Goal: Task Accomplishment & Management: Manage account settings

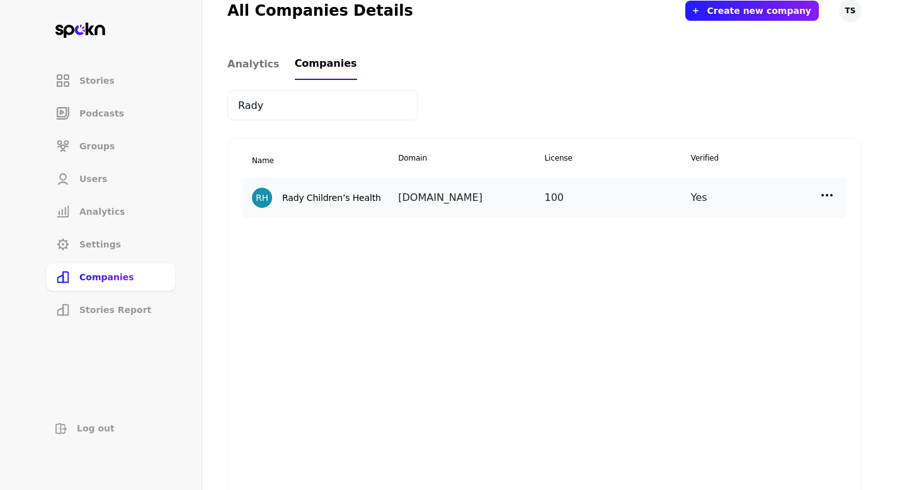
type input "Rady"
click at [831, 188] on img at bounding box center [827, 195] width 15 height 15
click at [738, 234] on div "Edit" at bounding box center [721, 222] width 126 height 30
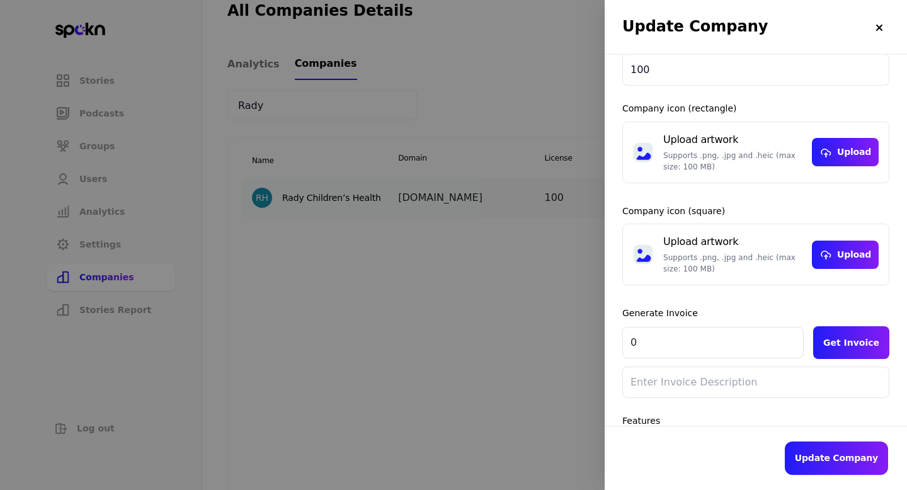
scroll to position [215, 0]
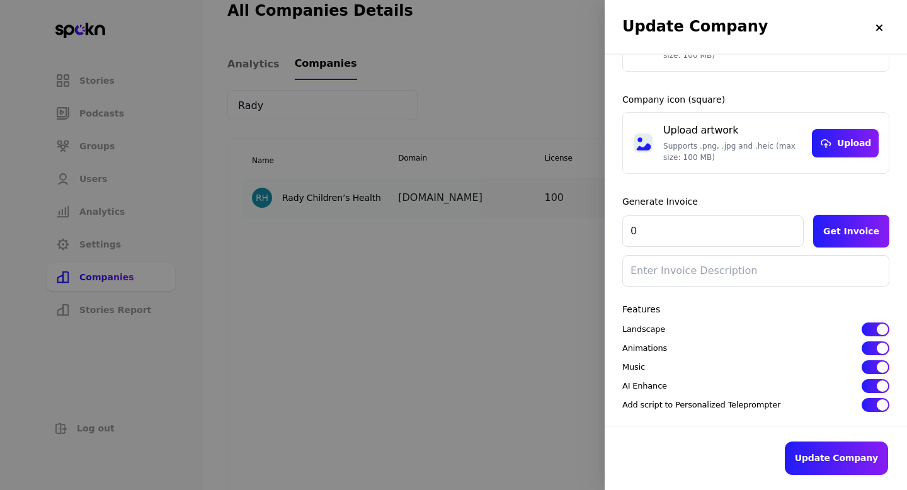
click at [541, 343] on div at bounding box center [453, 245] width 907 height 490
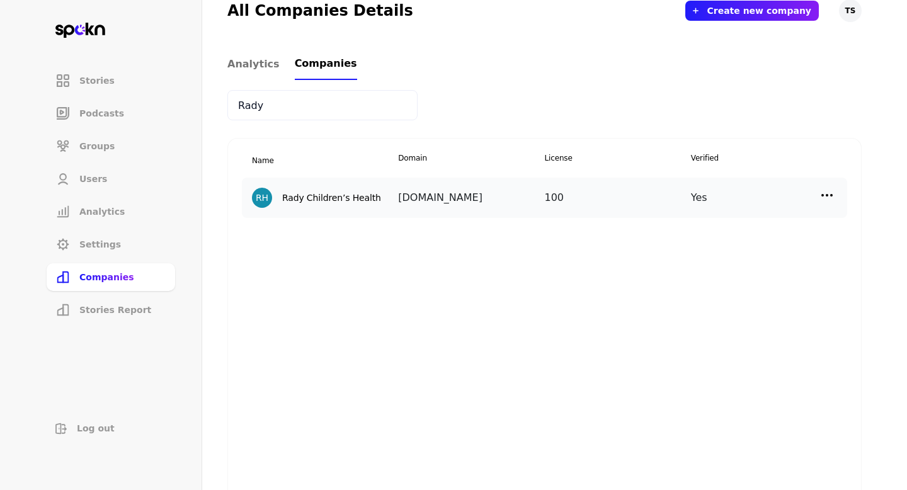
click at [826, 195] on img at bounding box center [827, 195] width 15 height 15
click at [682, 249] on div "Manage Users" at bounding box center [721, 252] width 126 height 30
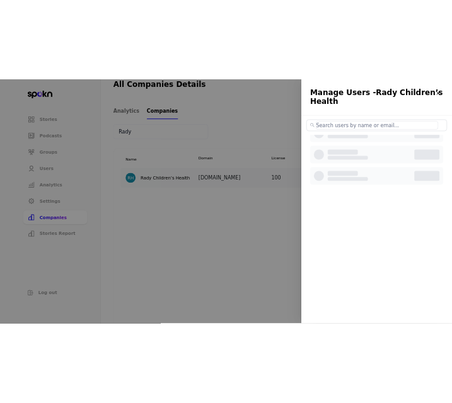
scroll to position [0, 0]
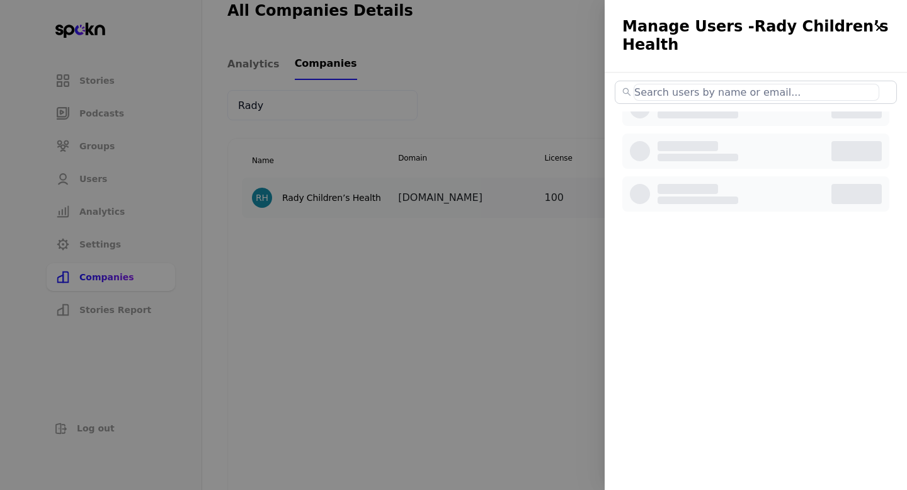
select select "3"
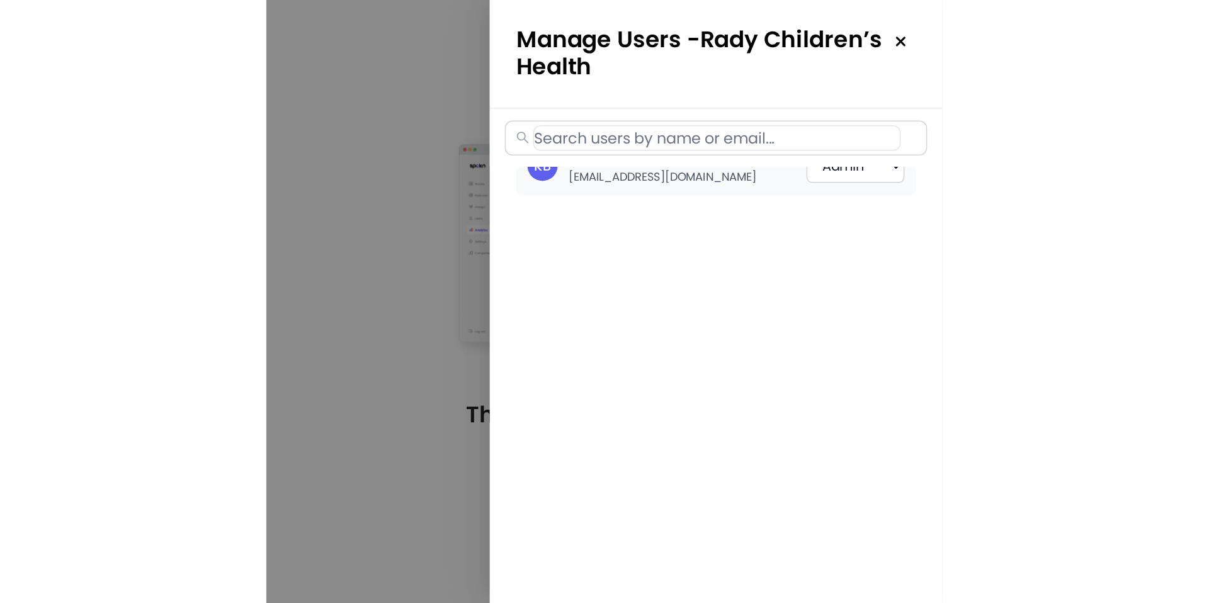
scroll to position [452, 0]
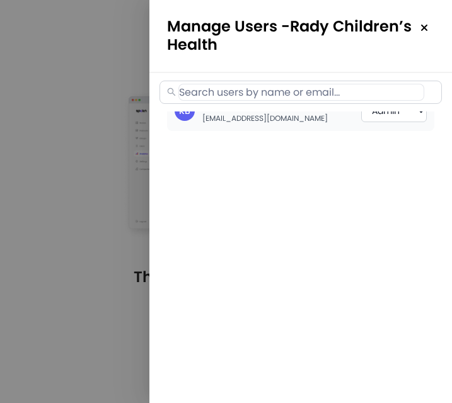
click at [425, 26] on img at bounding box center [424, 28] width 10 height 10
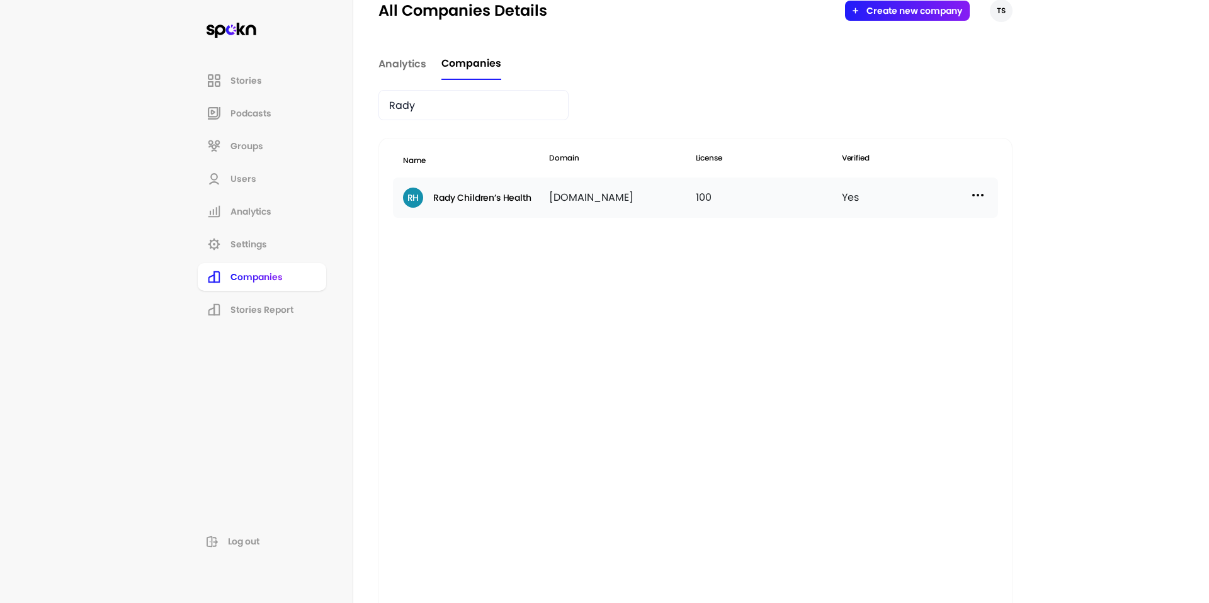
click at [906, 196] on img at bounding box center [978, 195] width 15 height 15
click at [883, 276] on p "Add New User" at bounding box center [866, 281] width 62 height 14
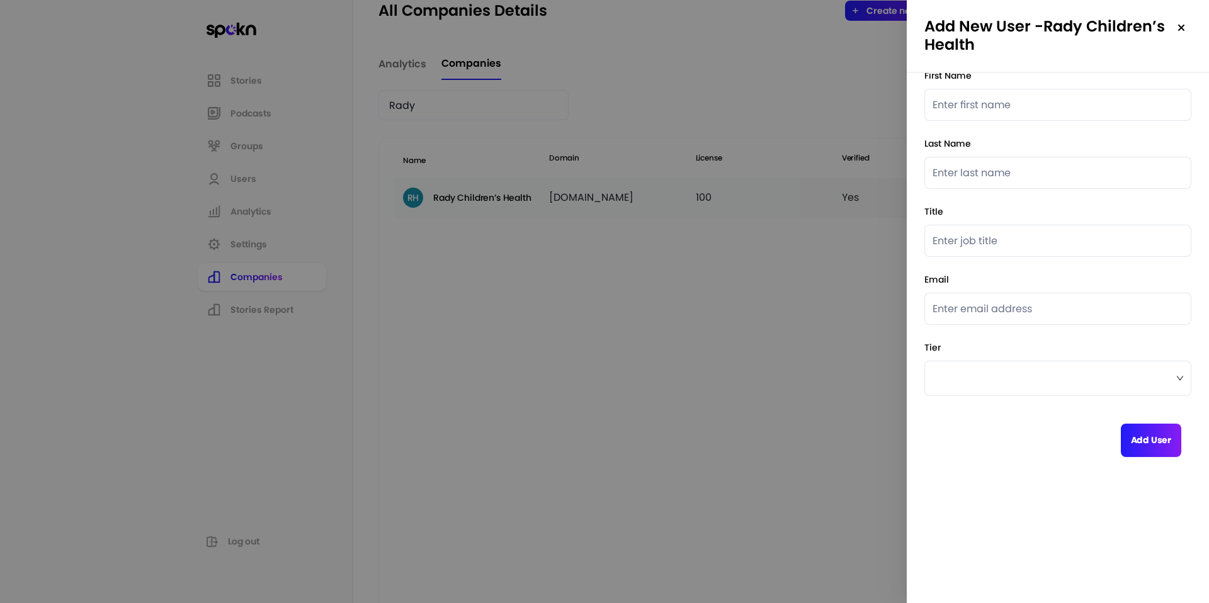
click at [906, 99] on input "text" at bounding box center [1058, 105] width 267 height 32
paste input "Harry"
click at [906, 101] on input "Harry" at bounding box center [1058, 105] width 267 height 32
paste input "Autumn"
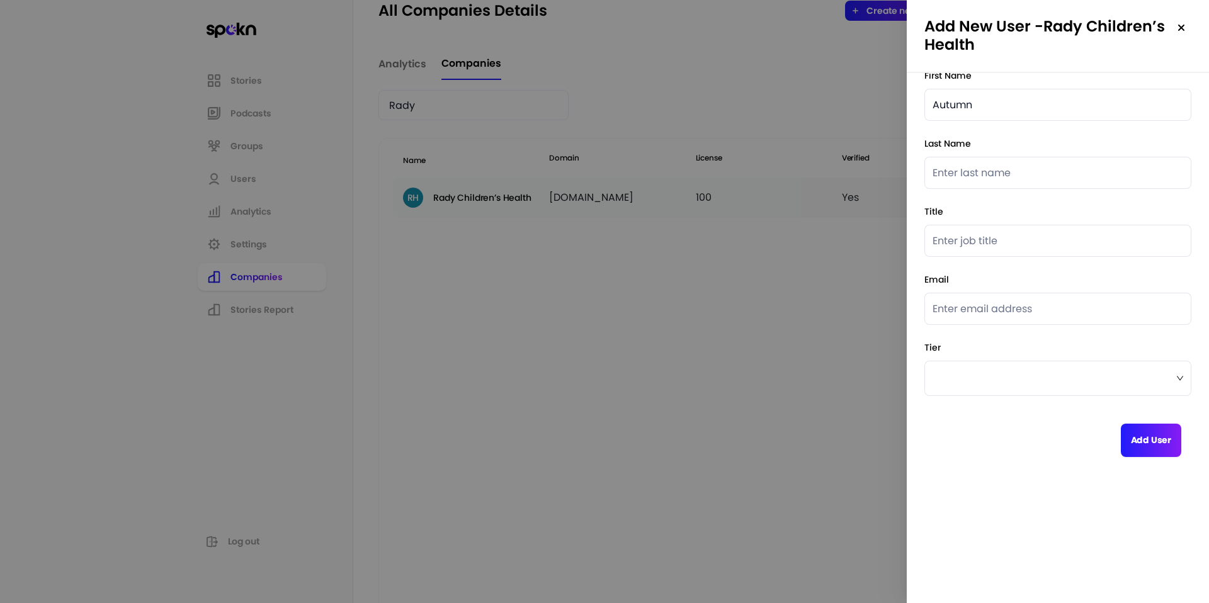
type input "Autumn"
click at [906, 173] on input "text" at bounding box center [1058, 173] width 267 height 32
paste input "Dobbins"
type input "Dobbins"
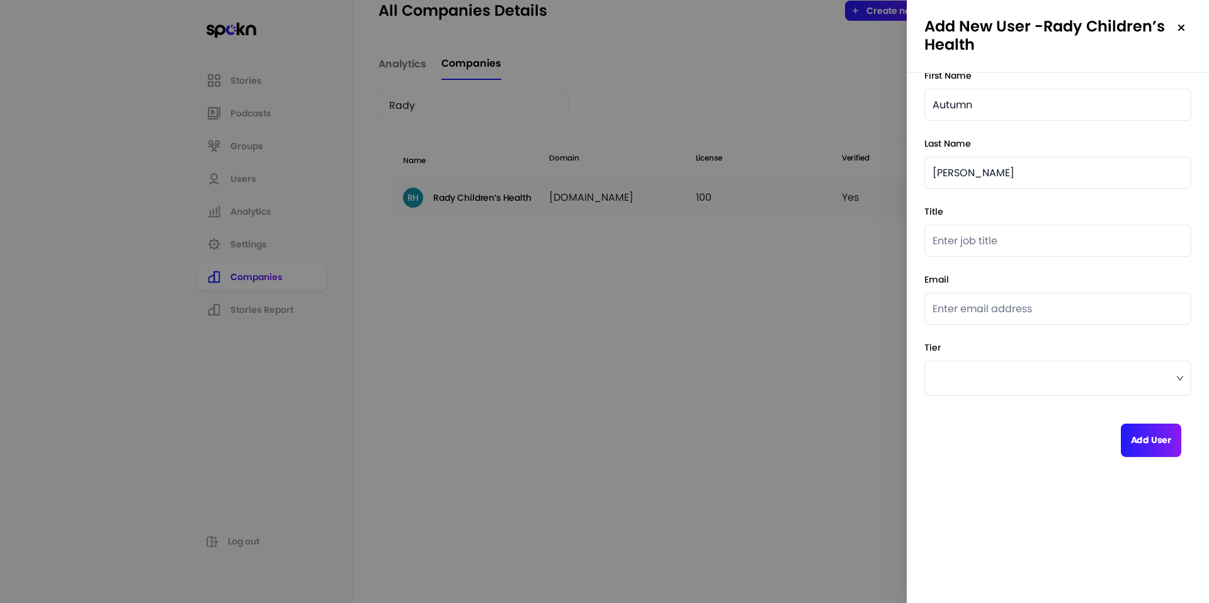
click at [906, 236] on input "text" at bounding box center [1058, 241] width 267 height 32
paste input "Manager, Organizational Development"
type input "Manager, Organizational Development"
click at [906, 302] on input "email" at bounding box center [1058, 309] width 267 height 32
paste input "adobbins@rchsd.org"
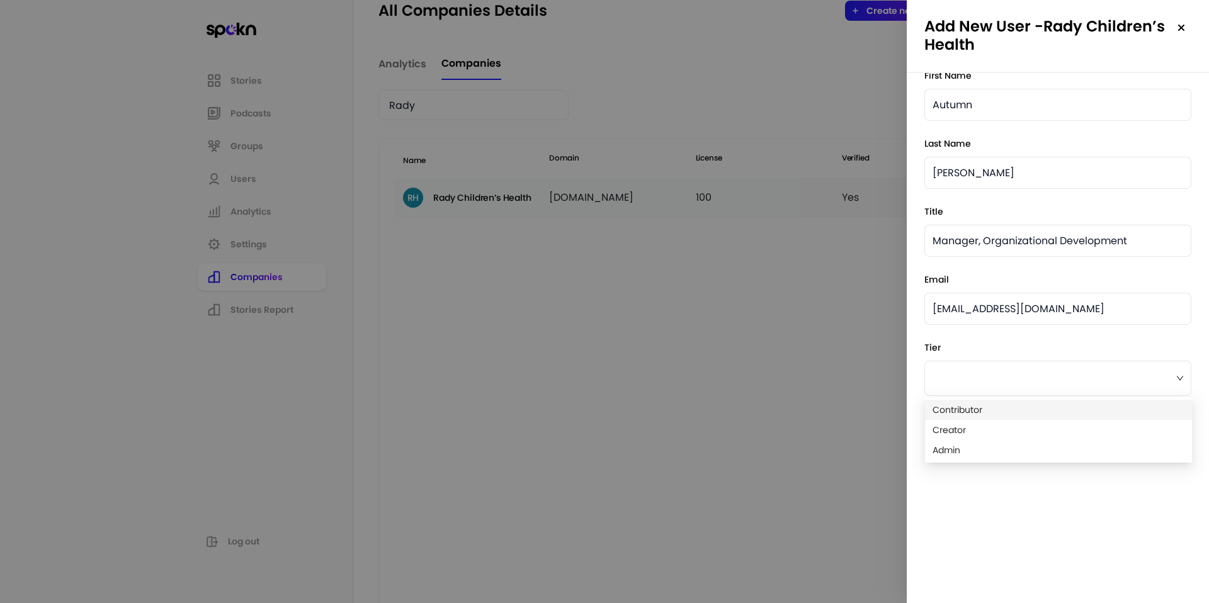
click at [906, 369] on span at bounding box center [1058, 378] width 251 height 19
type input "adobbins@rchsd.org"
click at [906, 443] on span "Admin" at bounding box center [1059, 450] width 252 height 14
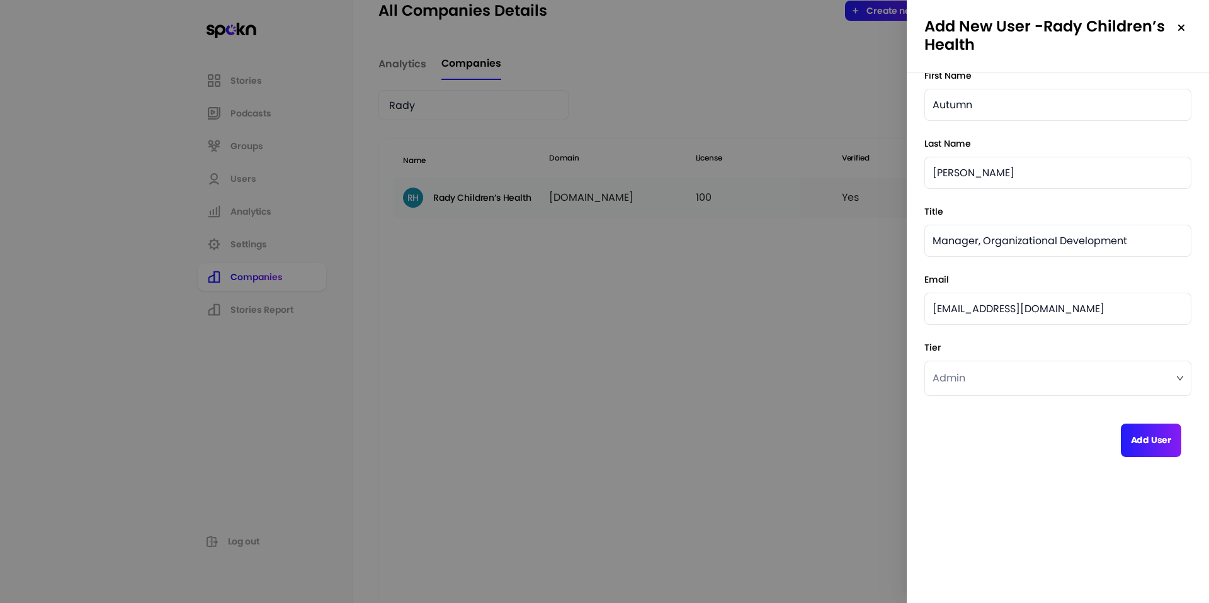
click at [906, 441] on button "Add User" at bounding box center [1151, 440] width 60 height 33
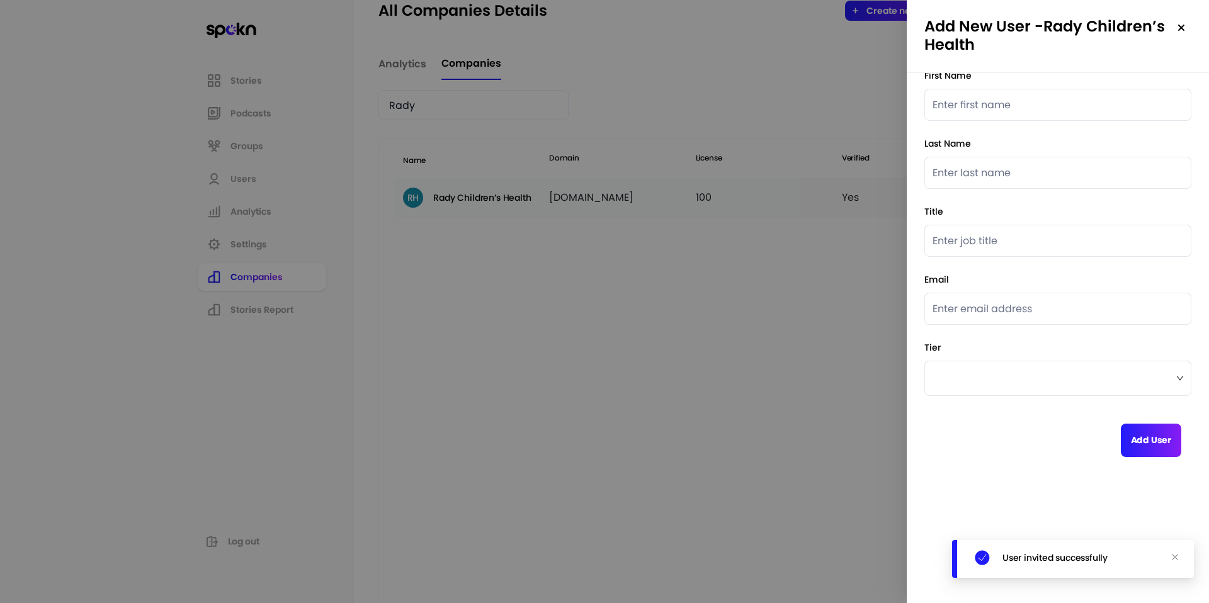
click at [753, 347] on div at bounding box center [604, 301] width 1209 height 603
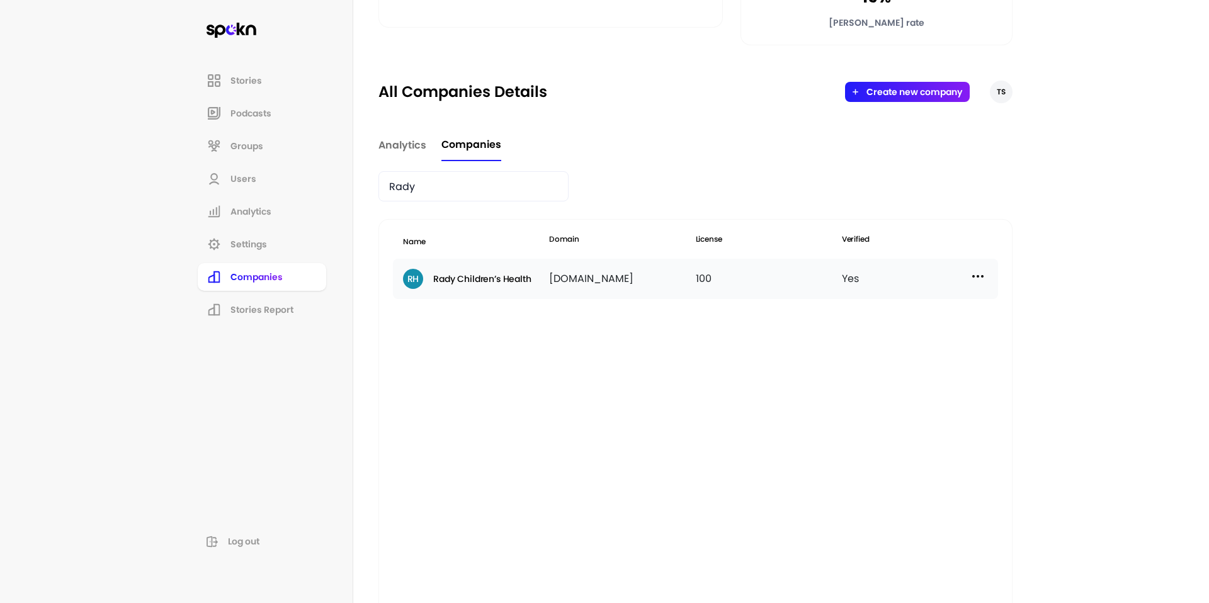
scroll to position [371, 0]
click at [906, 93] on button "Create new company" at bounding box center [915, 91] width 96 height 10
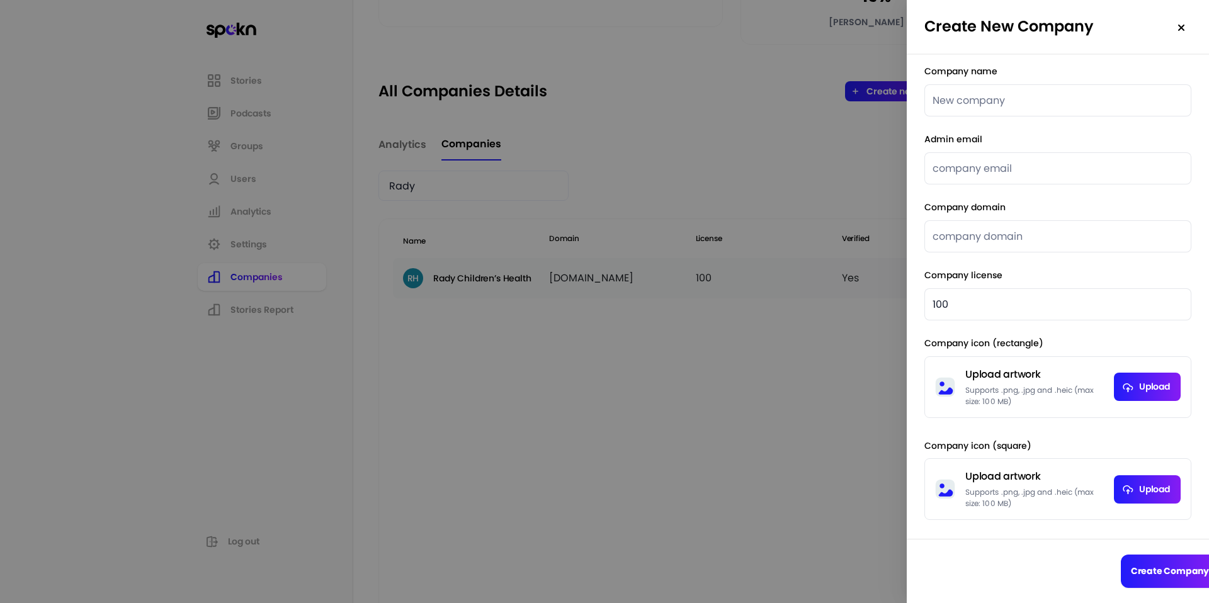
scroll to position [0, 0]
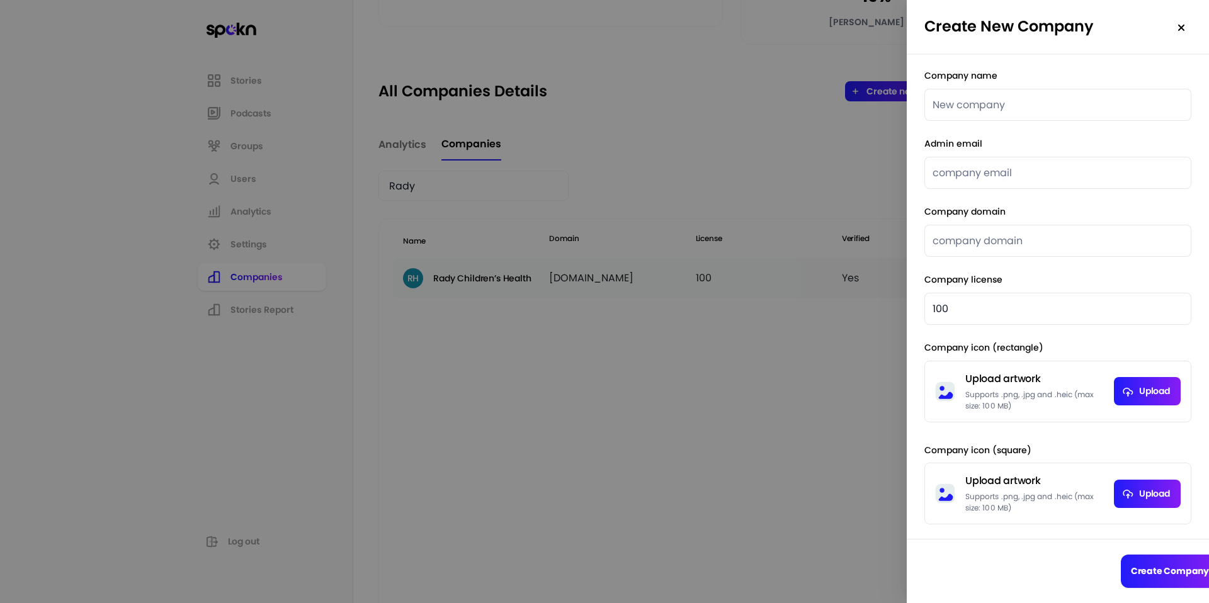
click at [906, 108] on input "text" at bounding box center [1058, 105] width 267 height 32
paste input "Rady Children’s Health"
type input "Rady Children’s Health"
click at [906, 171] on input "text" at bounding box center [1058, 173] width 267 height 32
paste input "[PERSON_NAME][EMAIL_ADDRESS][PERSON_NAME][DOMAIN_NAME]"
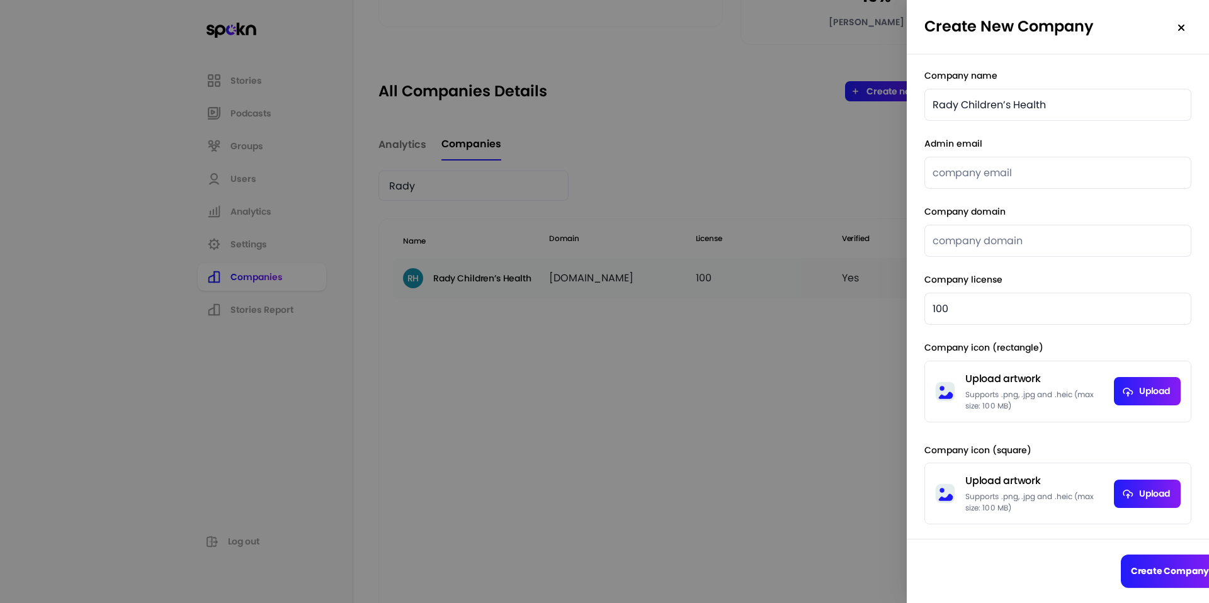
type input "[PERSON_NAME][EMAIL_ADDRESS][PERSON_NAME][DOMAIN_NAME]"
type input "[DOMAIN_NAME]"
type input "[PERSON_NAME][EMAIL_ADDRESS][PERSON_NAME][DOMAIN_NAME]"
click at [906, 319] on input "100" at bounding box center [1058, 309] width 267 height 32
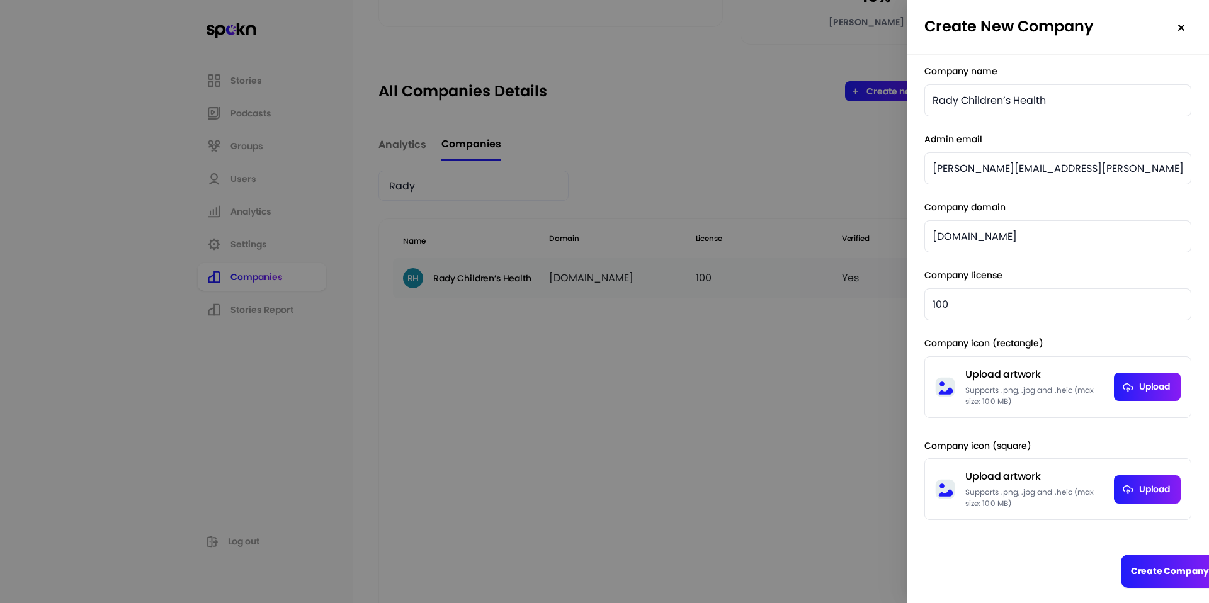
click at [565, 403] on div at bounding box center [604, 301] width 1209 height 603
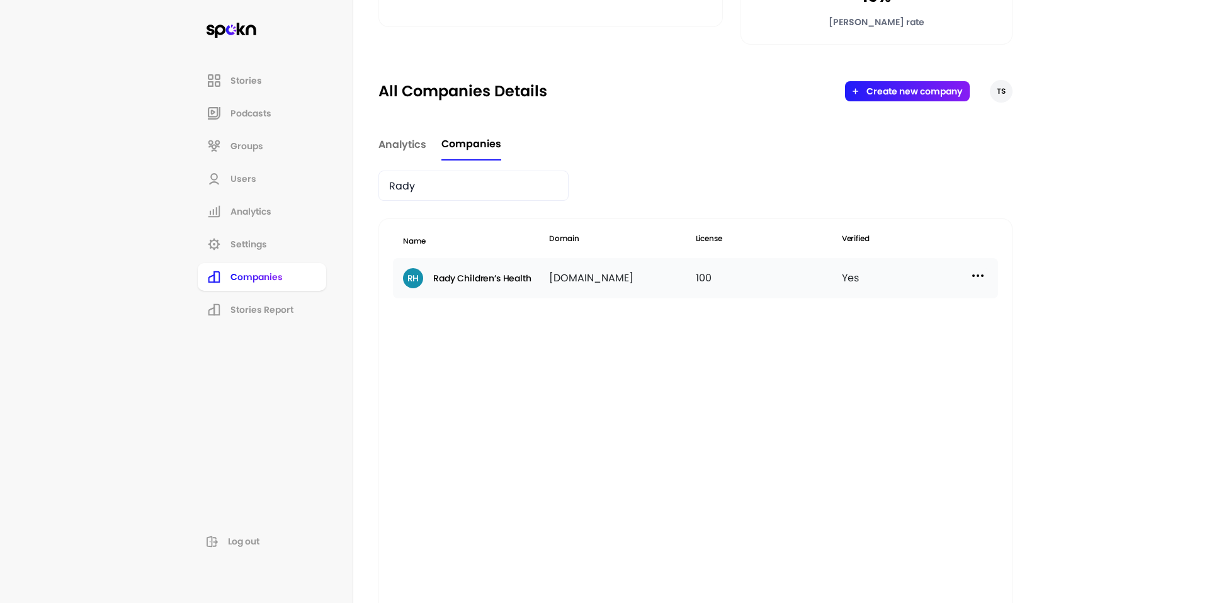
click at [906, 280] on img at bounding box center [978, 275] width 15 height 15
click at [898, 310] on div "Edit" at bounding box center [872, 303] width 126 height 30
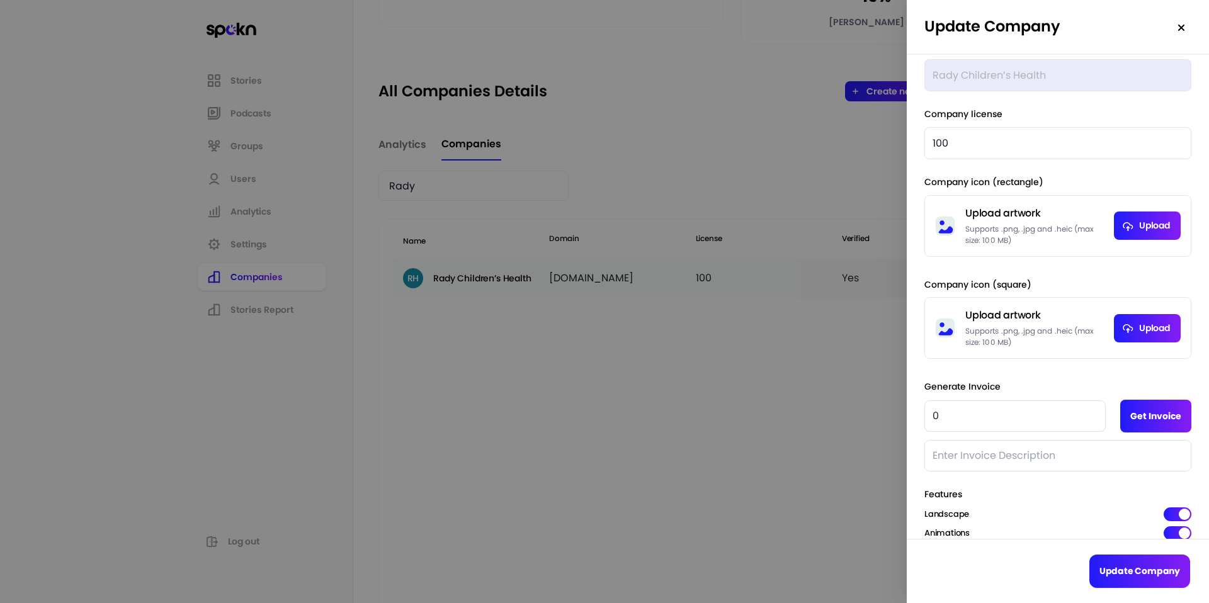
scroll to position [0, 0]
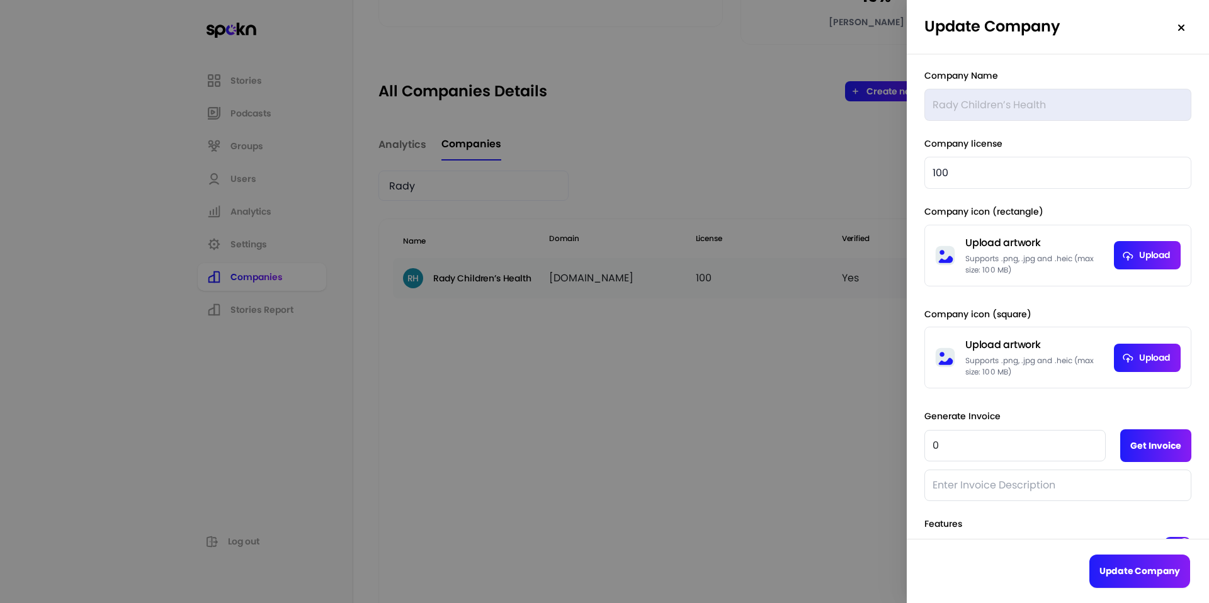
click at [881, 357] on div at bounding box center [604, 301] width 1209 height 603
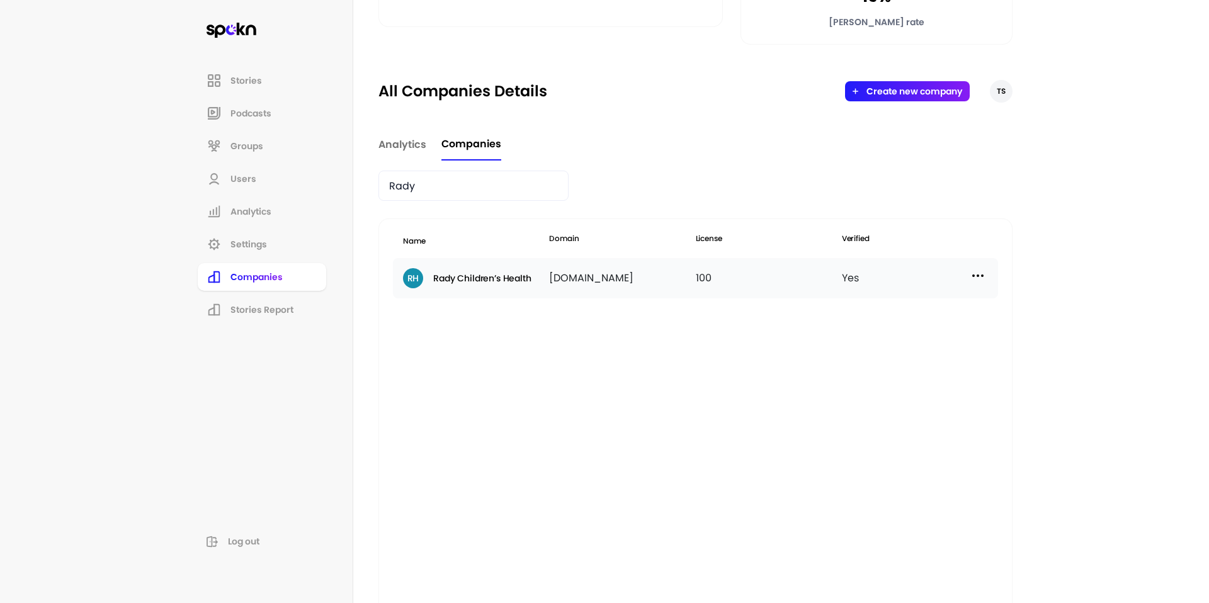
click at [906, 92] on button "Create new company" at bounding box center [915, 91] width 96 height 10
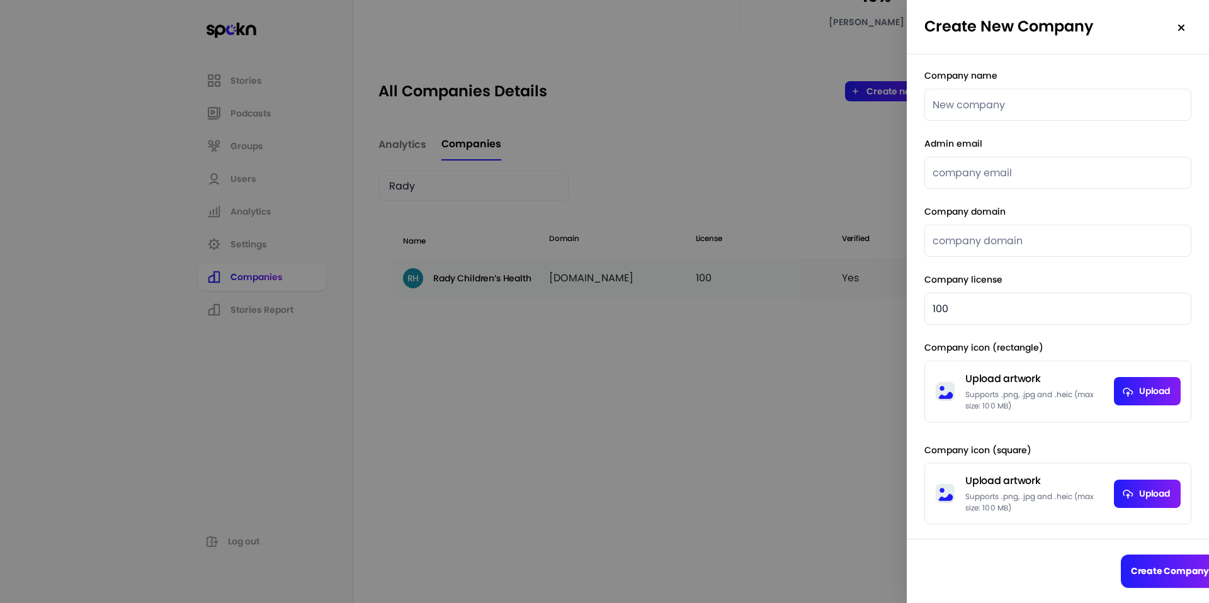
click at [906, 102] on input "text" at bounding box center [1058, 105] width 267 height 32
type input "Rady Children’s Health"
click at [906, 180] on input "text" at bounding box center [1058, 173] width 267 height 32
click at [906, 178] on input "text" at bounding box center [1058, 173] width 267 height 32
paste input "[PERSON_NAME][EMAIL_ADDRESS][PERSON_NAME][DOMAIN_NAME]"
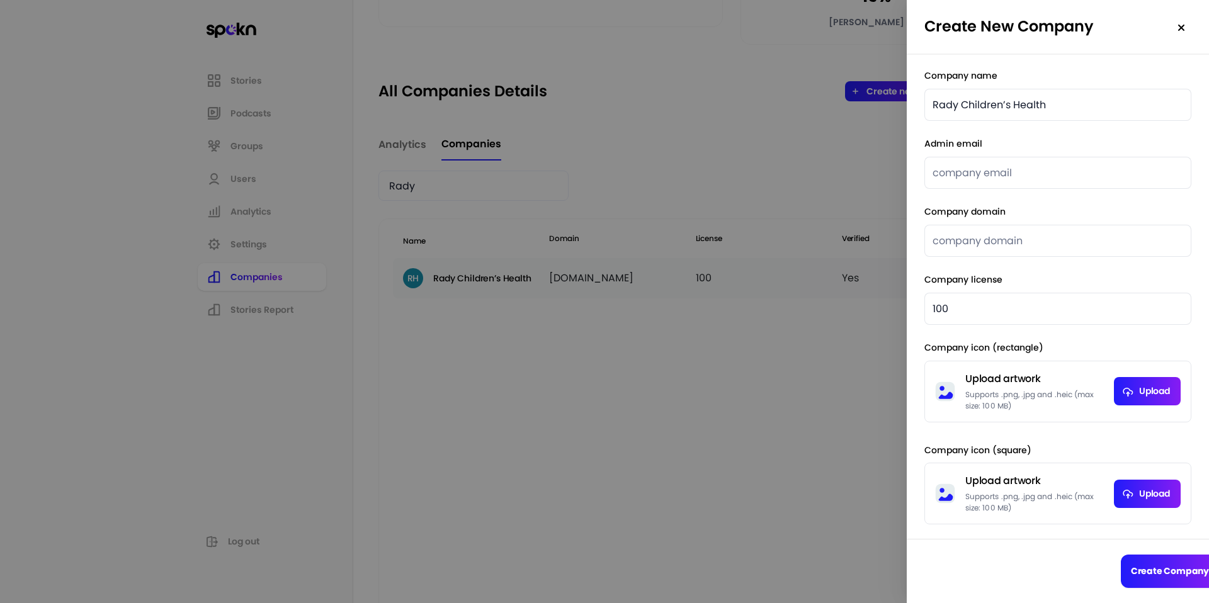
type input "[PERSON_NAME][EMAIL_ADDRESS][PERSON_NAME][DOMAIN_NAME]"
type input "[DOMAIN_NAME]"
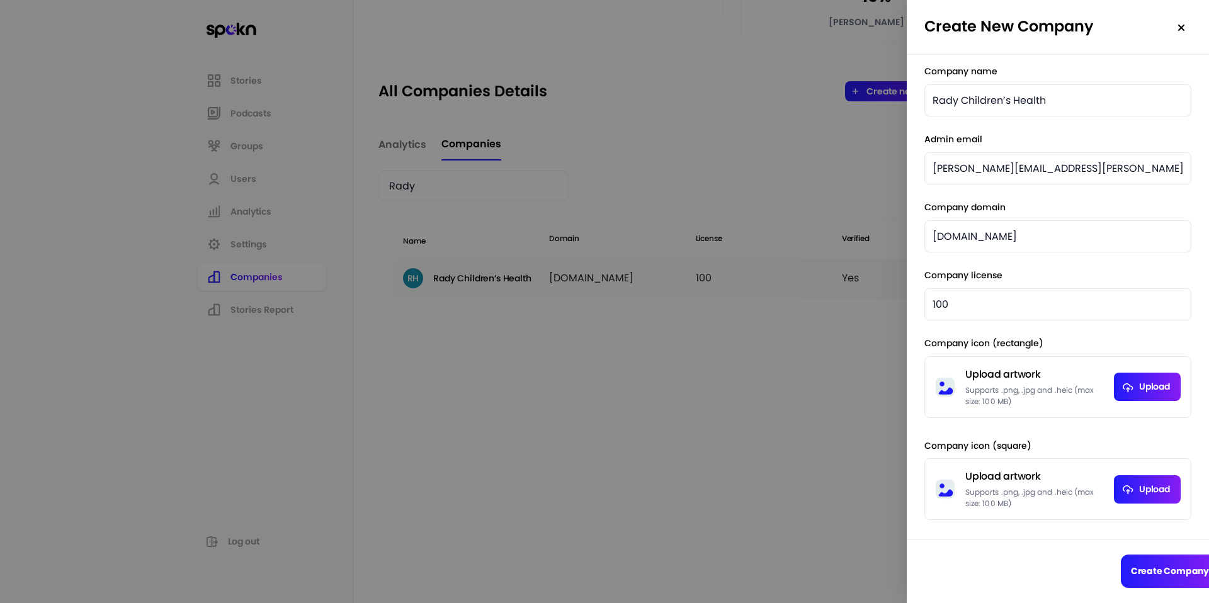
type input "[PERSON_NAME][EMAIL_ADDRESS][PERSON_NAME][DOMAIN_NAME]"
click at [906, 489] on button "Create Company" at bounding box center [1170, 571] width 98 height 33
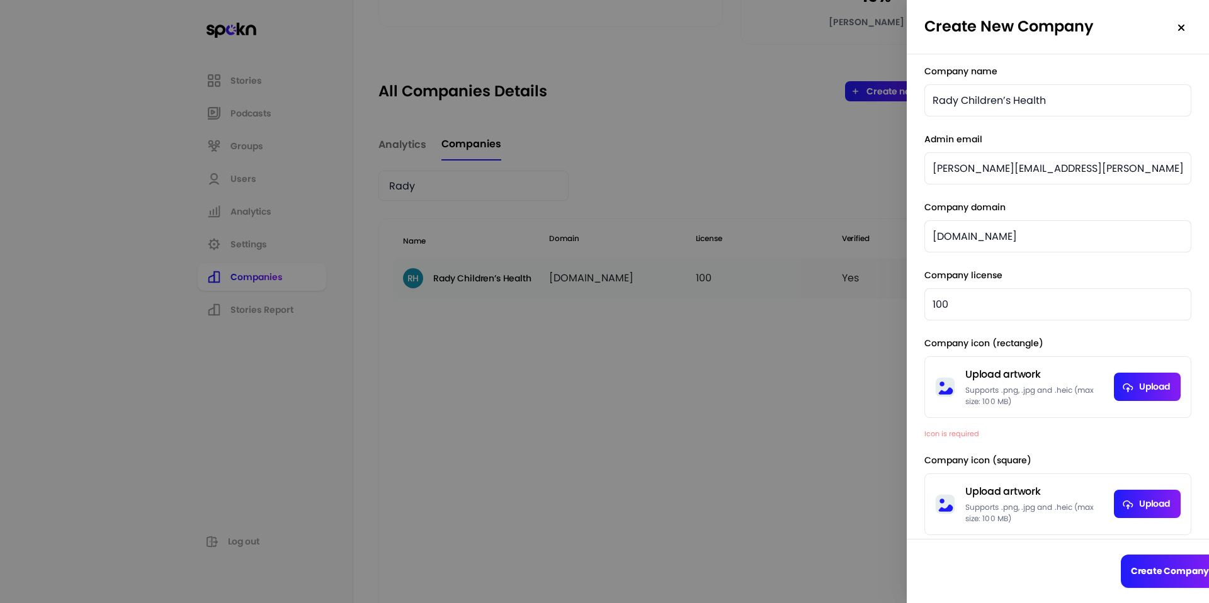
scroll to position [34, 0]
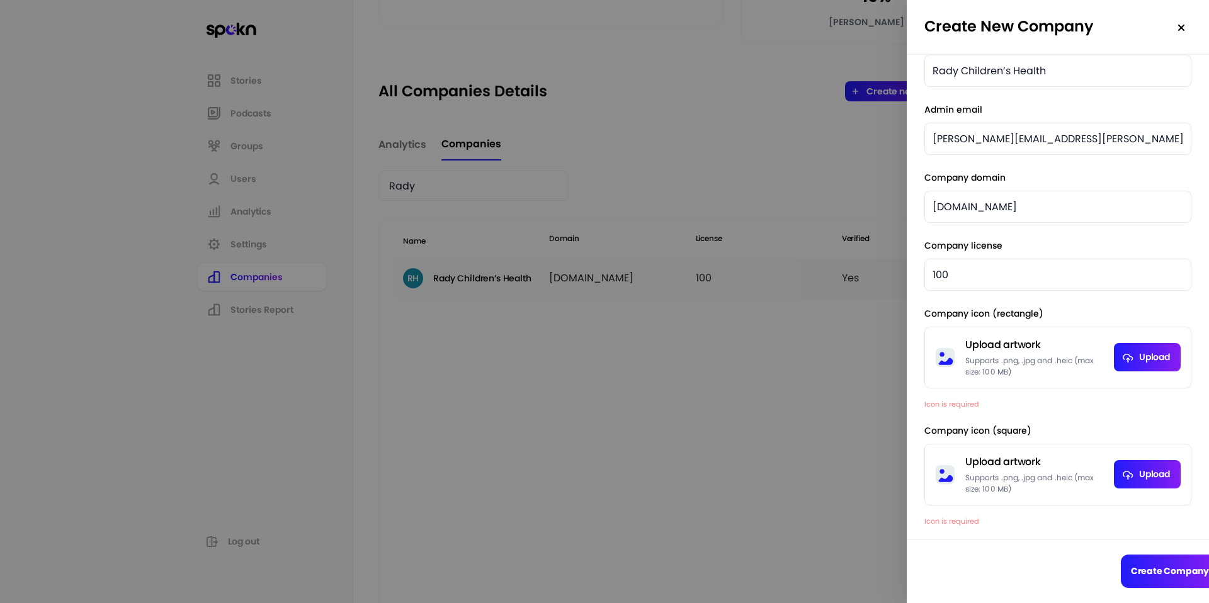
click at [906, 359] on img at bounding box center [945, 358] width 20 height 20
click at [906, 356] on input "file" at bounding box center [1147, 357] width 67 height 28
type input "C:\fakepath\images.png"
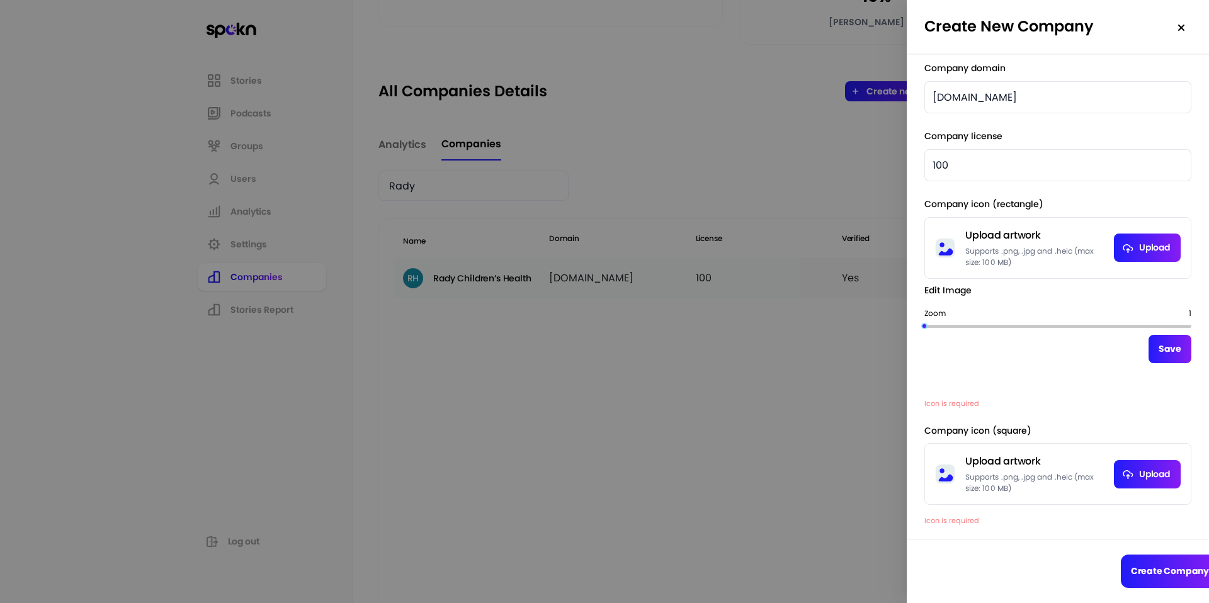
scroll to position [254, 0]
drag, startPoint x: 1024, startPoint y: 284, endPoint x: 1059, endPoint y: 300, distance: 38.6
click at [906, 300] on div at bounding box center [1059, 303] width 110 height 110
click at [906, 341] on button "Save" at bounding box center [1170, 349] width 43 height 28
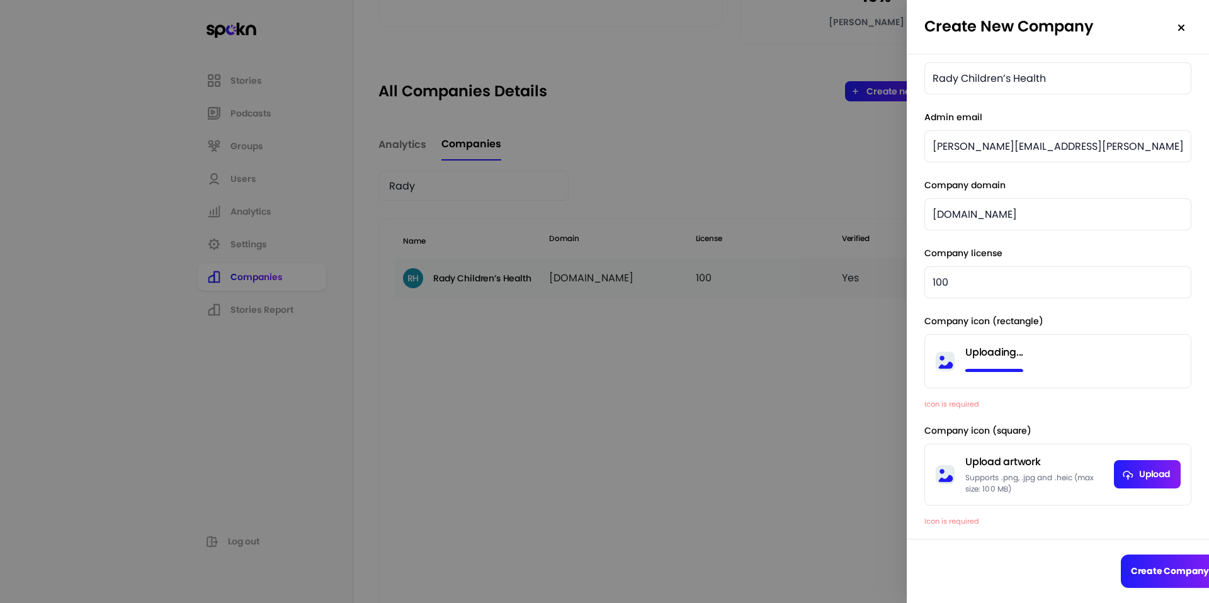
scroll to position [35, 0]
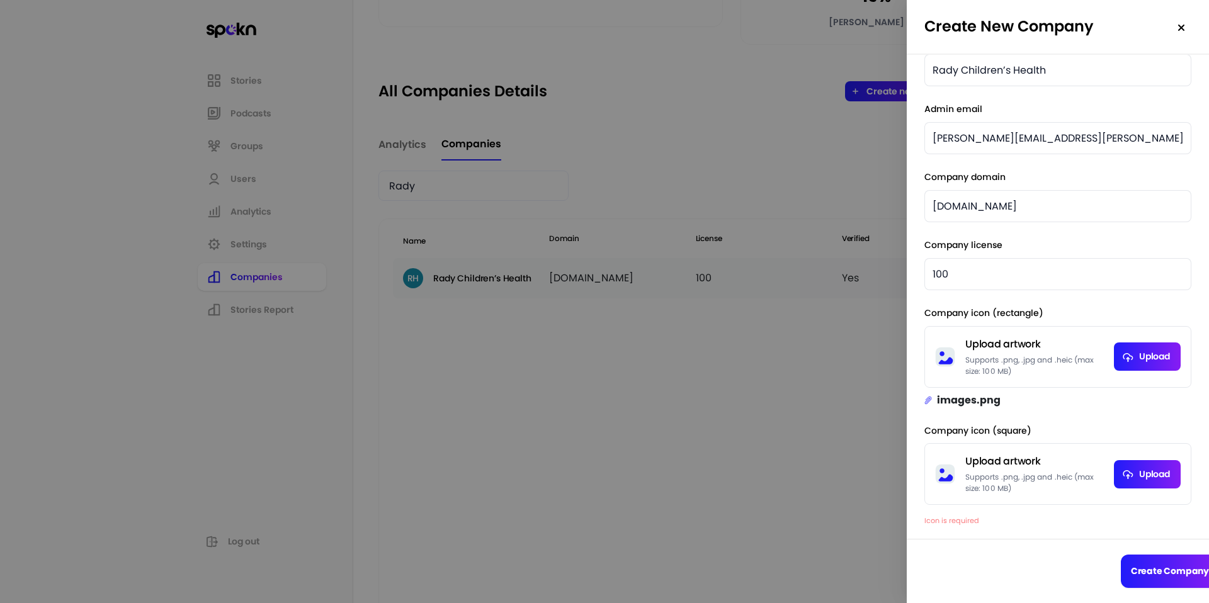
click at [906, 471] on input "file" at bounding box center [1147, 474] width 67 height 28
type input "C:\fakepath\images.png"
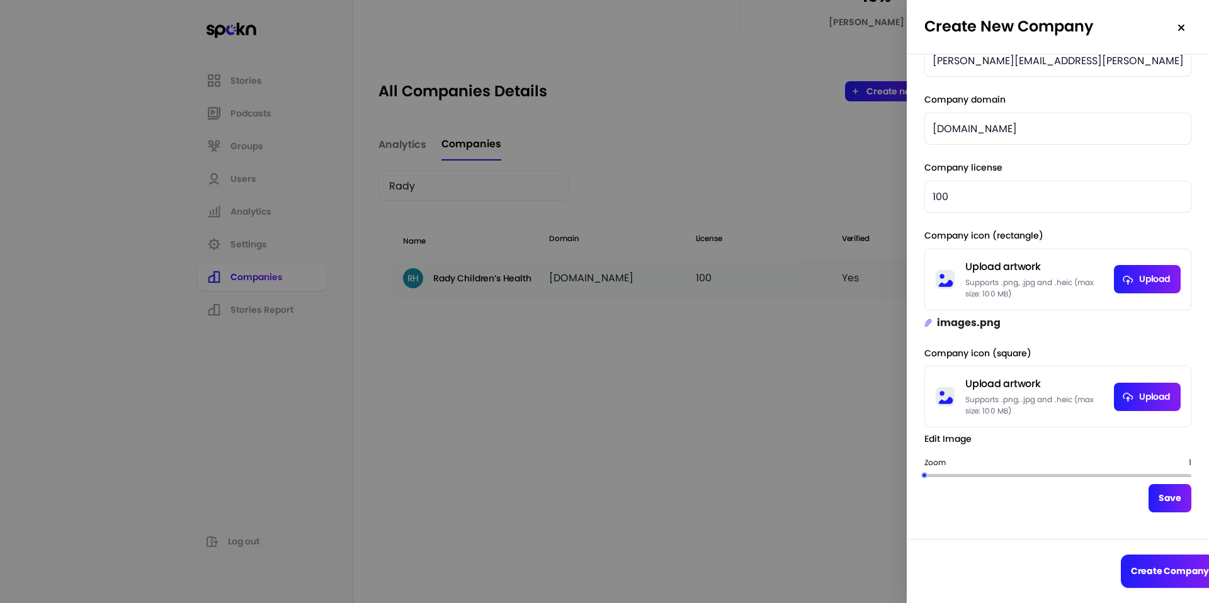
scroll to position [136, 0]
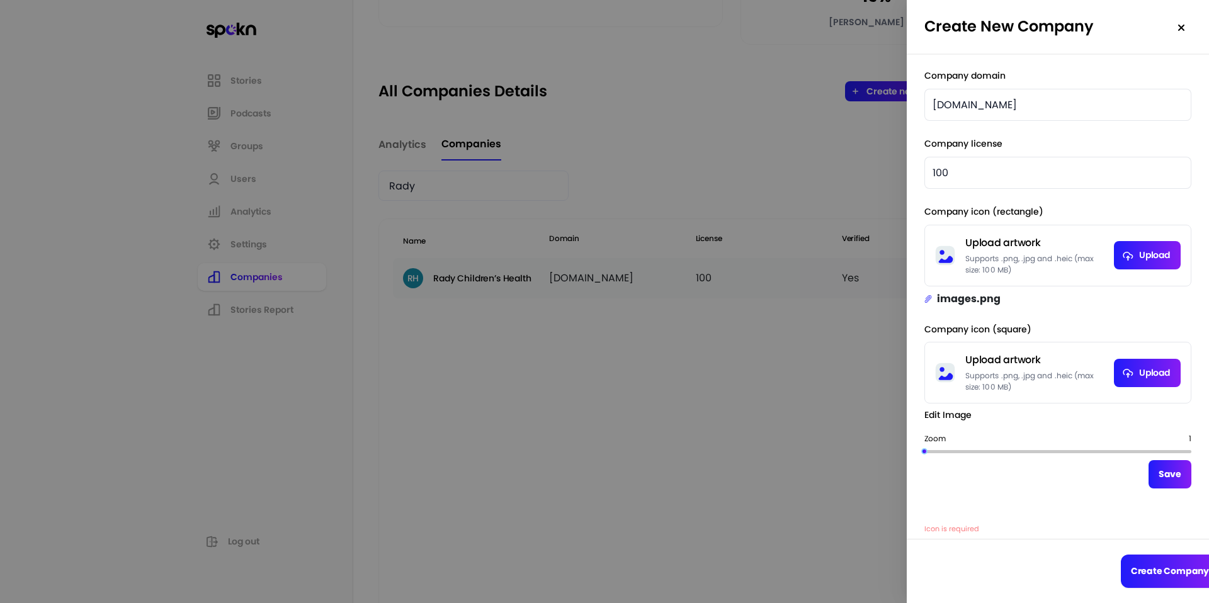
drag, startPoint x: 1075, startPoint y: 449, endPoint x: 1095, endPoint y: 447, distance: 20.2
click at [906, 448] on div at bounding box center [1059, 429] width 110 height 110
click at [906, 380] on input "file" at bounding box center [1147, 373] width 67 height 28
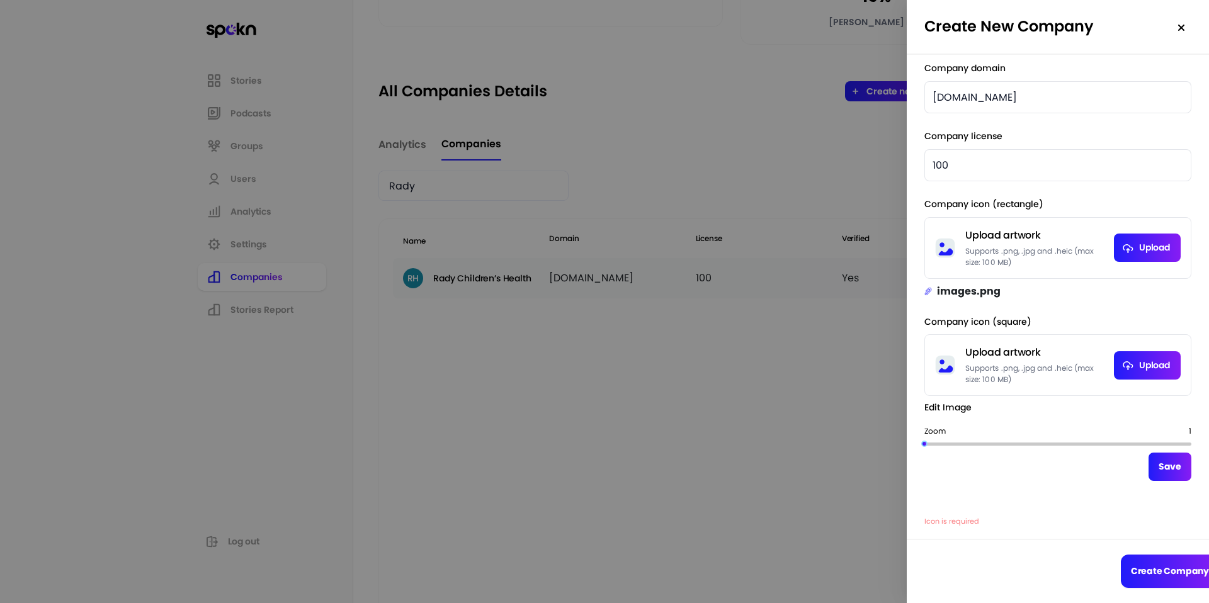
scroll to position [254, 0]
click at [906, 472] on button "Save" at bounding box center [1170, 467] width 43 height 28
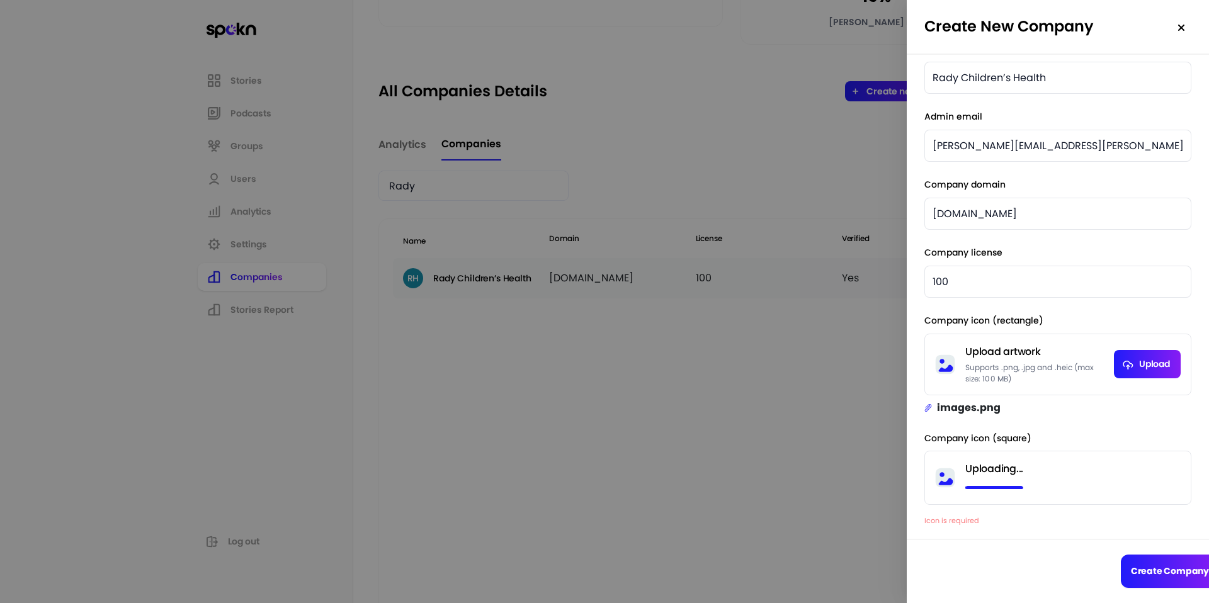
scroll to position [35, 0]
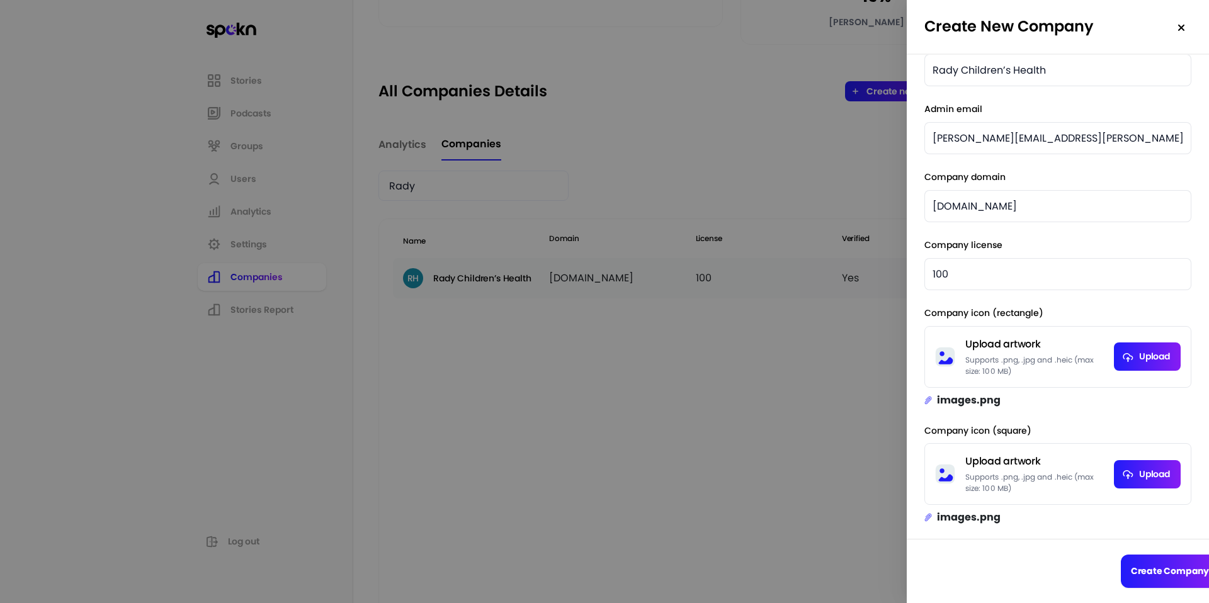
click at [906, 489] on button "Create Company" at bounding box center [1170, 571] width 98 height 33
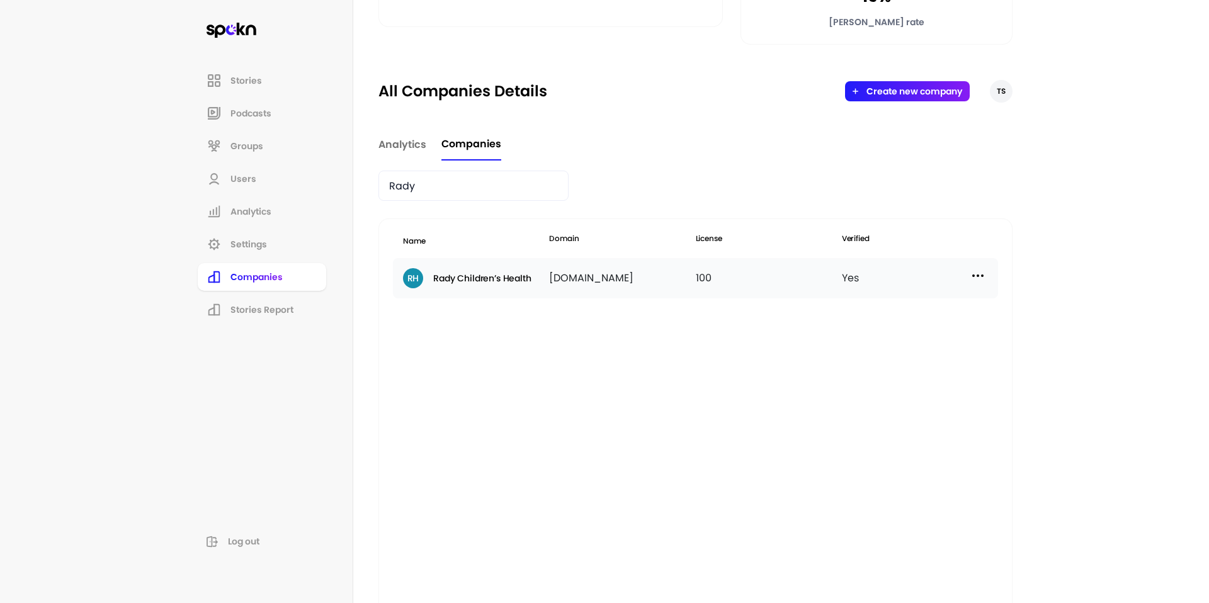
click at [463, 186] on input "Rady" at bounding box center [474, 186] width 190 height 30
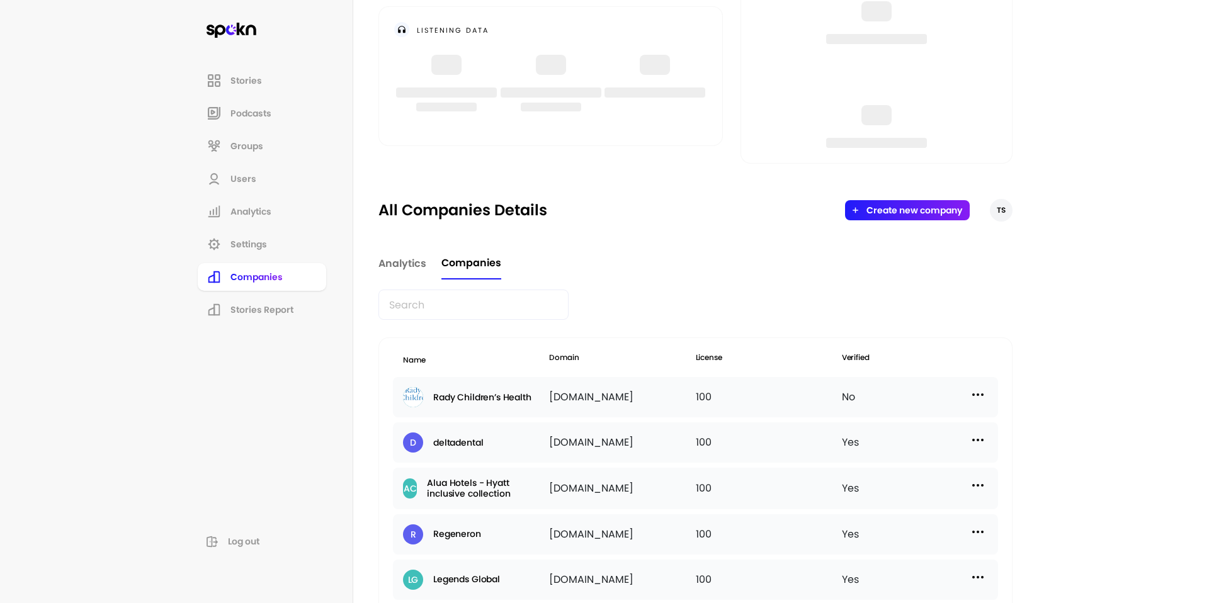
scroll to position [257, 0]
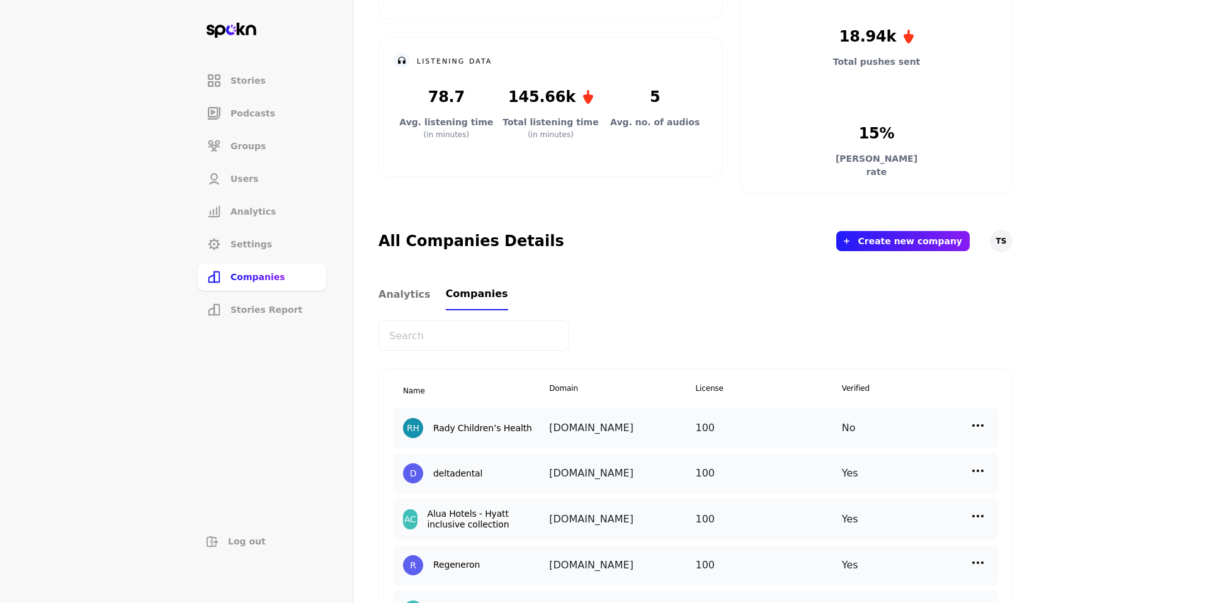
scroll to position [221, 0]
click at [974, 428] on img at bounding box center [978, 425] width 15 height 15
click at [903, 459] on div "Edit" at bounding box center [872, 453] width 126 height 30
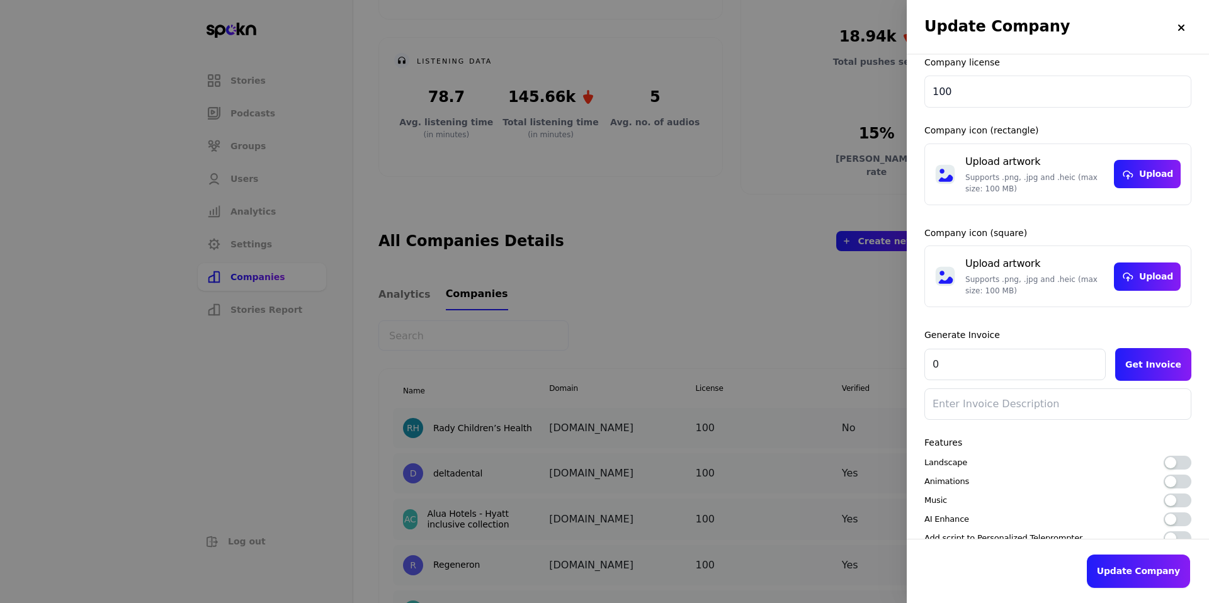
scroll to position [101, 0]
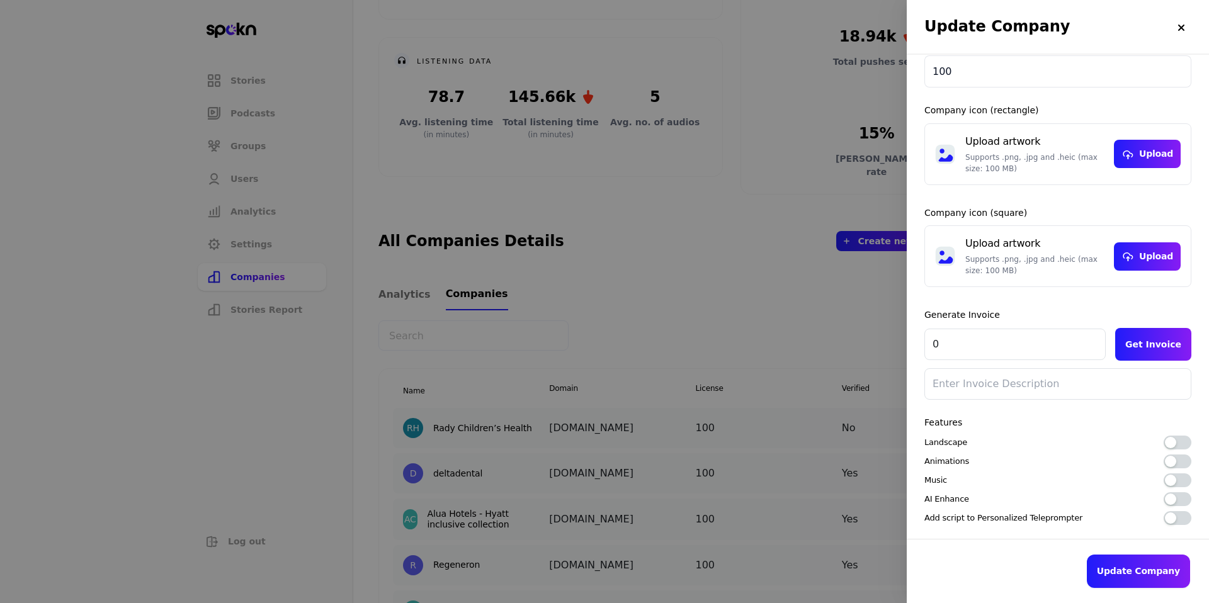
click at [1177, 442] on button "button" at bounding box center [1178, 443] width 28 height 14
click at [1177, 461] on button "button" at bounding box center [1178, 462] width 28 height 14
click at [1178, 483] on button "button" at bounding box center [1178, 481] width 28 height 14
click at [1179, 500] on button "button" at bounding box center [1178, 500] width 28 height 14
click at [1179, 519] on button "button" at bounding box center [1178, 519] width 28 height 14
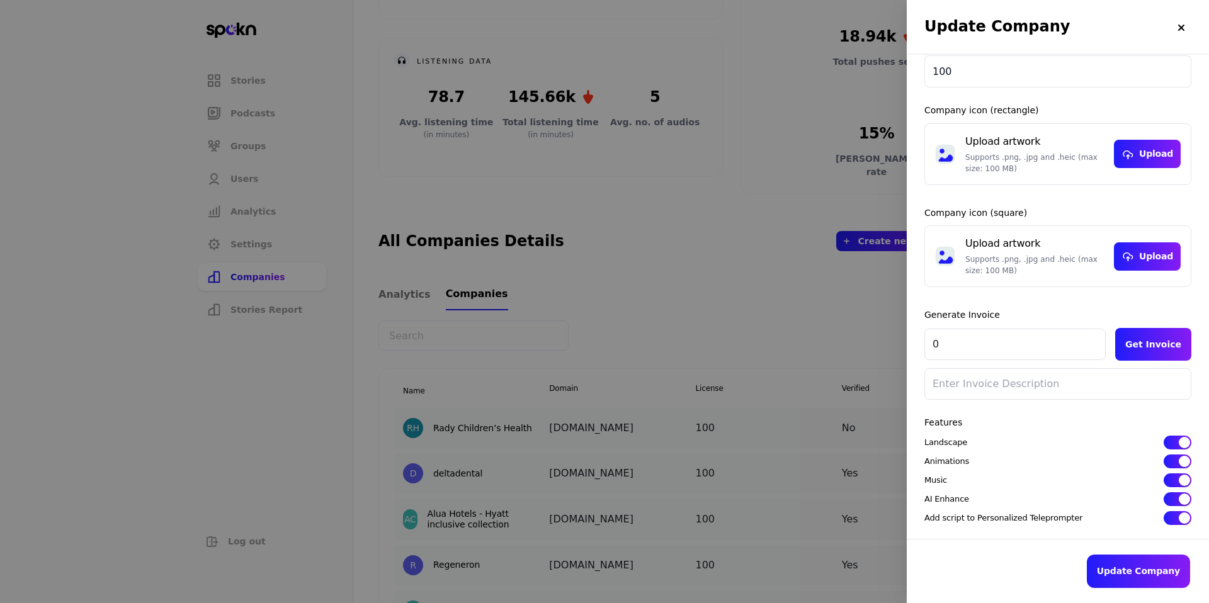
click at [1157, 576] on button "Update Company" at bounding box center [1138, 571] width 103 height 33
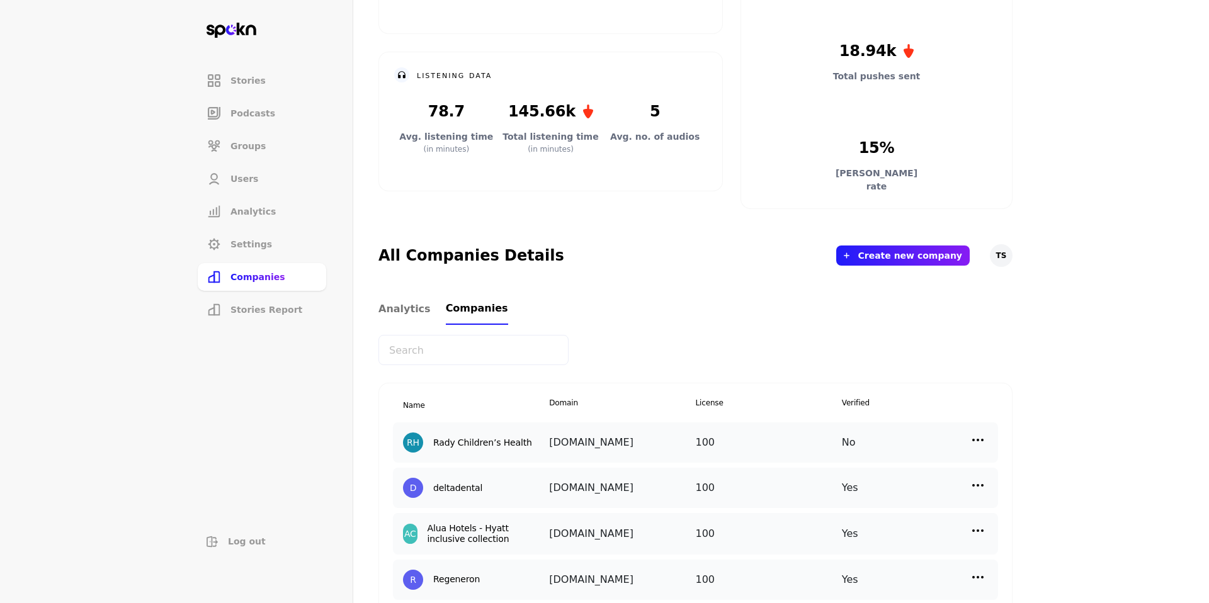
scroll to position [208, 0]
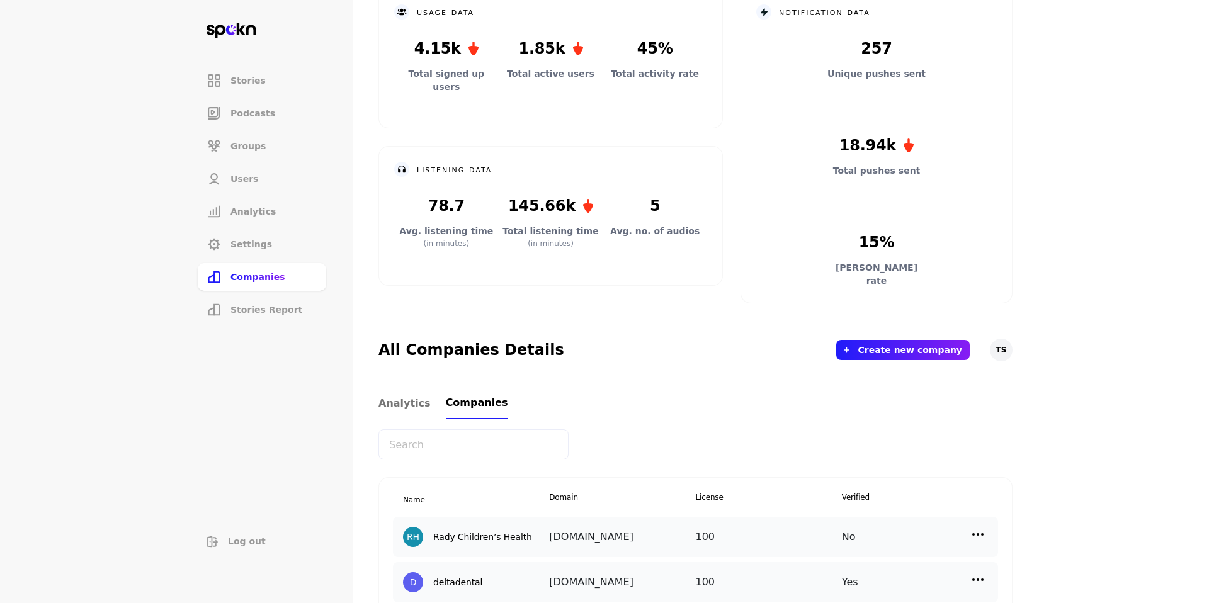
scroll to position [105, 0]
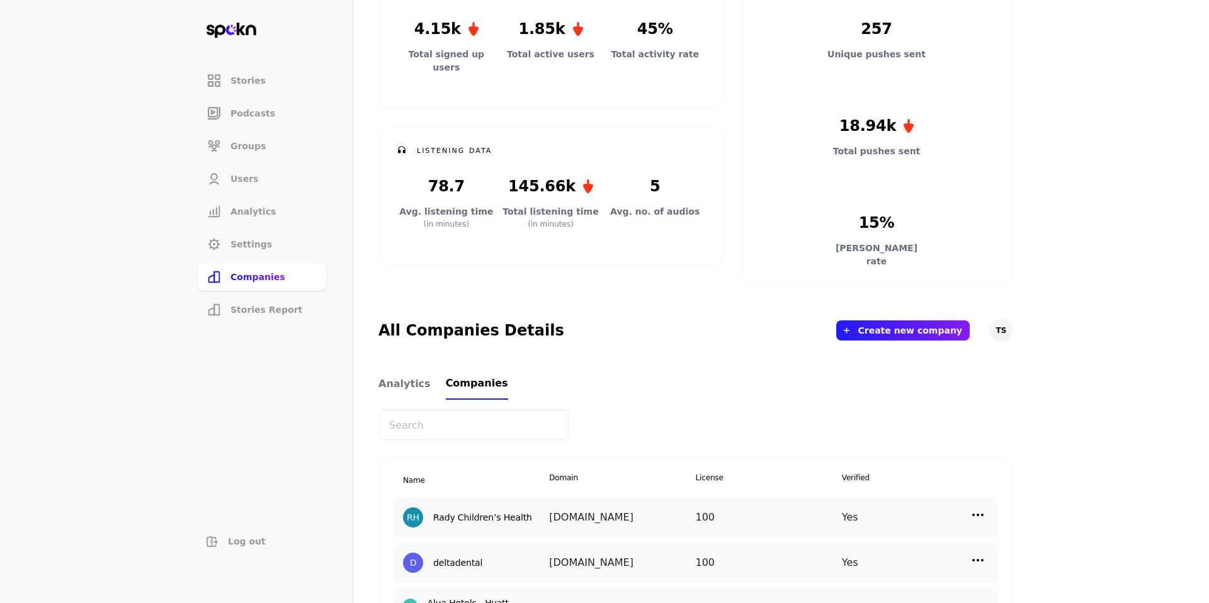
scroll to position [133, 0]
click at [976, 511] on img at bounding box center [978, 513] width 15 height 15
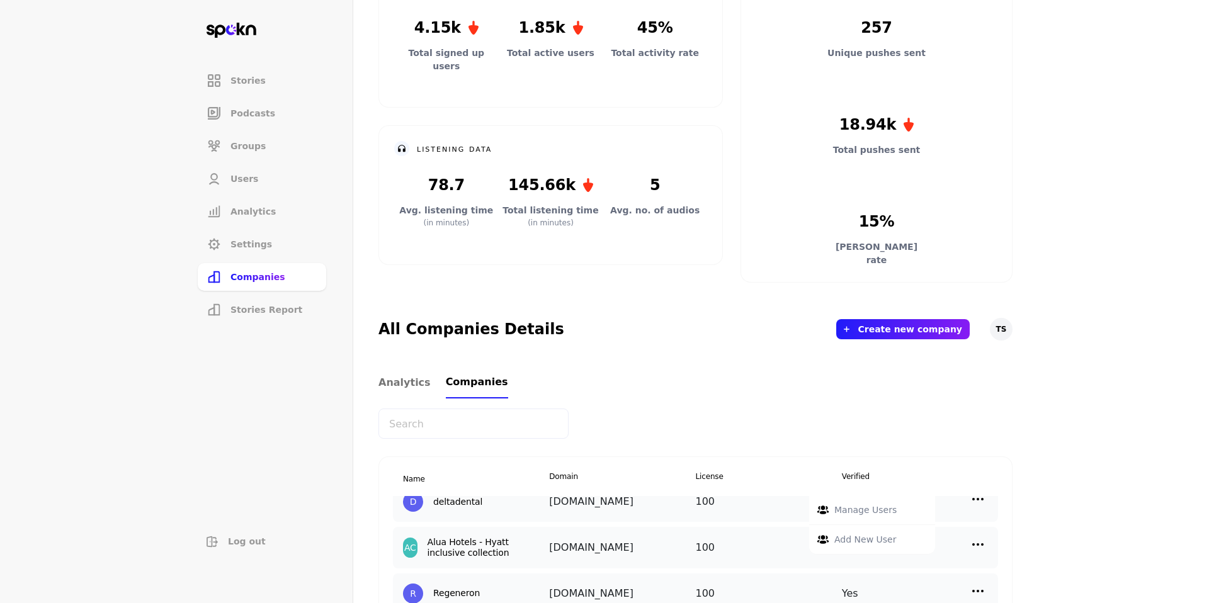
scroll to position [64, 0]
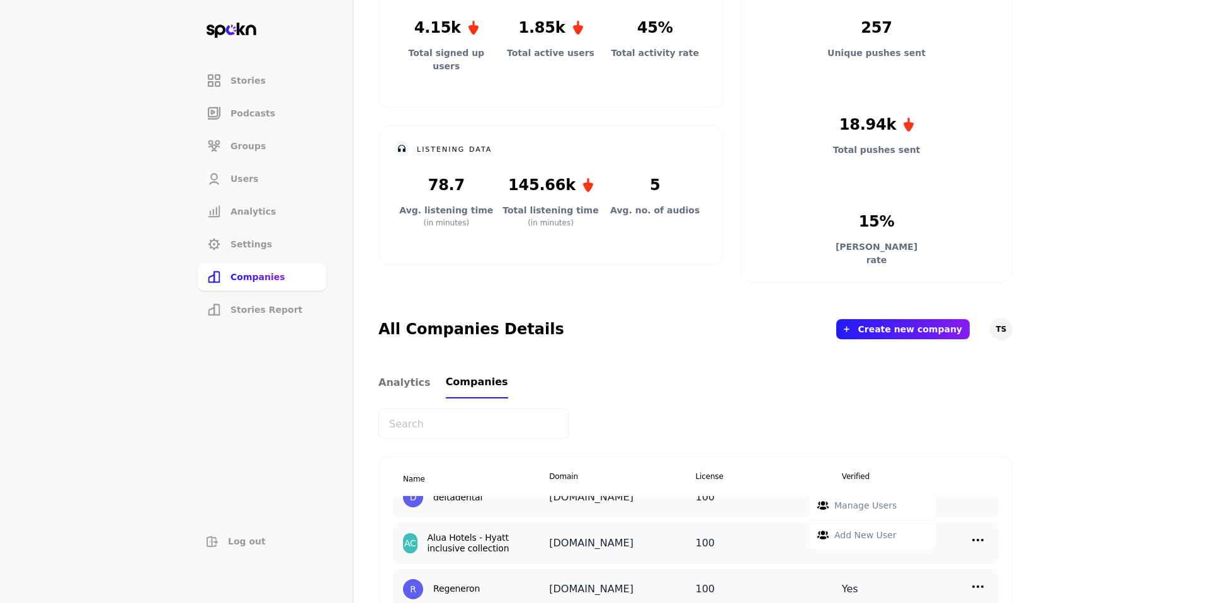
click at [869, 515] on div "Manage Users" at bounding box center [872, 506] width 126 height 30
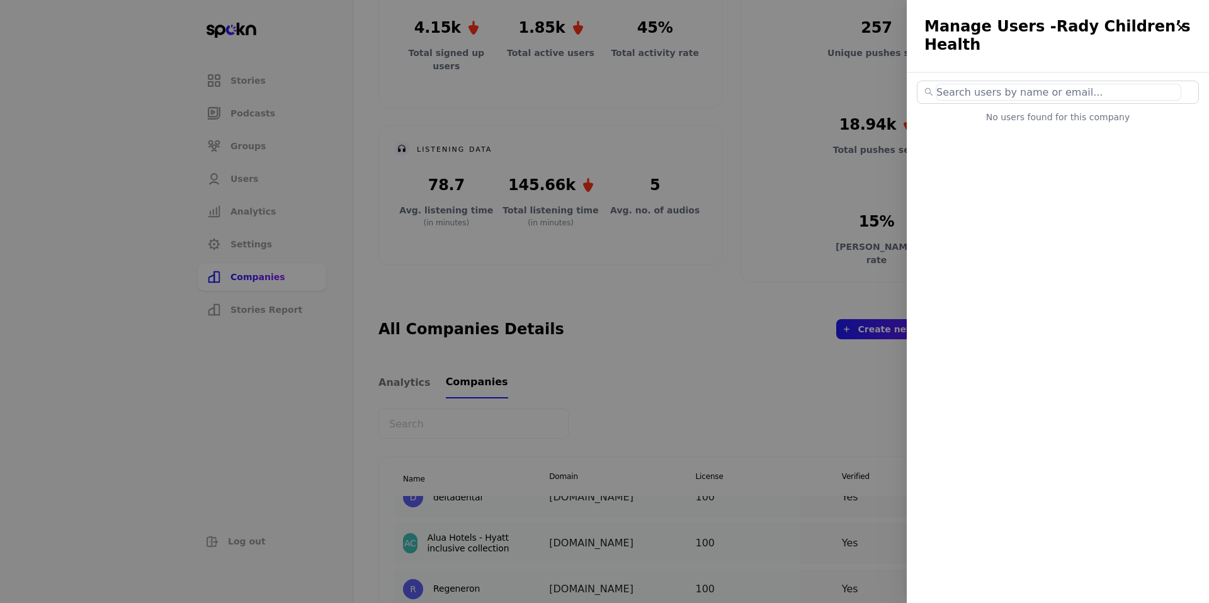
click at [775, 301] on div at bounding box center [604, 301] width 1209 height 603
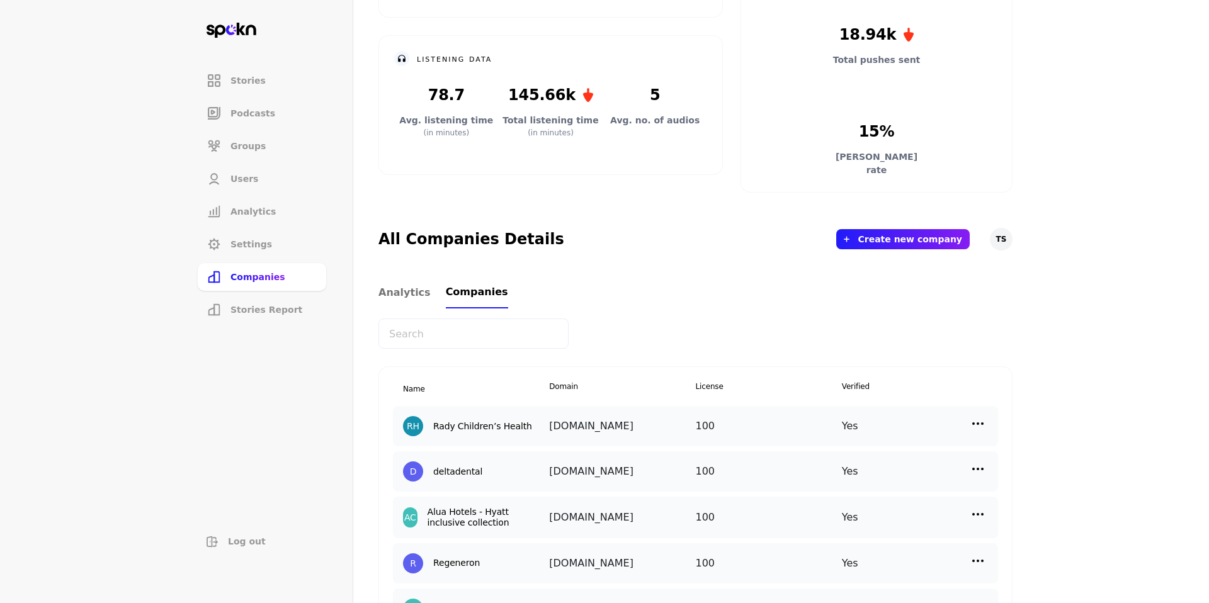
scroll to position [260, 0]
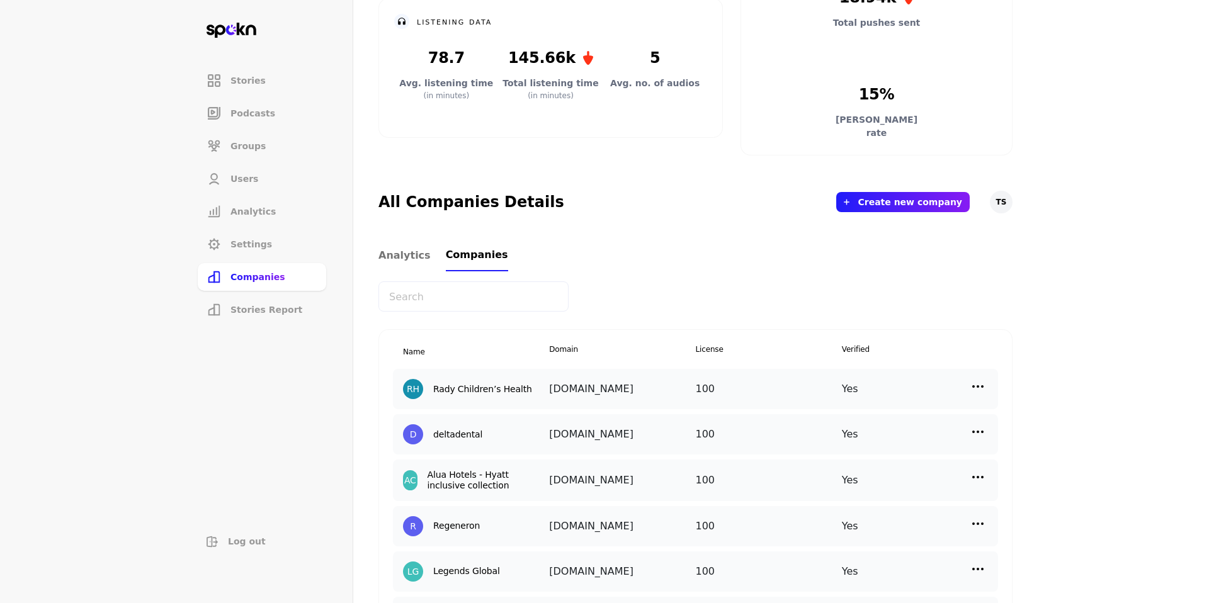
click at [976, 384] on img at bounding box center [978, 386] width 15 height 15
click at [857, 466] on p "Add New User" at bounding box center [866, 473] width 62 height 14
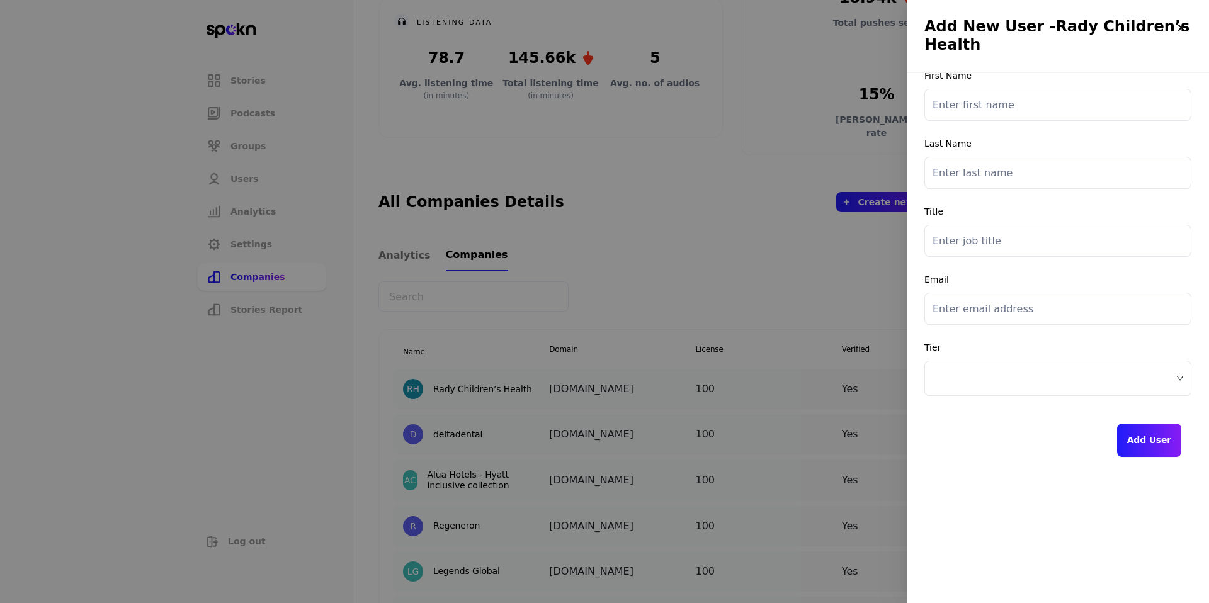
click at [1036, 106] on input "text" at bounding box center [1058, 105] width 267 height 32
paste input "Jamie"
type input "Jamie"
click at [970, 171] on input "text" at bounding box center [1058, 173] width 267 height 32
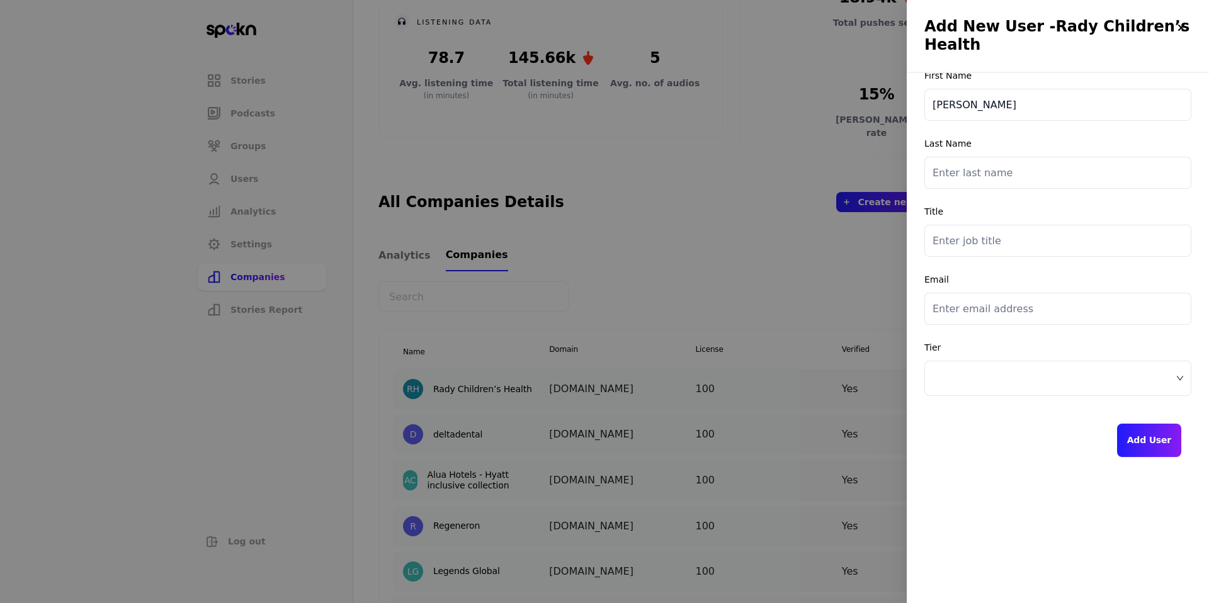
paste input "Wilson"
type input "Wilson"
click at [963, 239] on input "text" at bounding box center [1058, 241] width 267 height 32
paste input "Director, HR Programs & Initiatives"
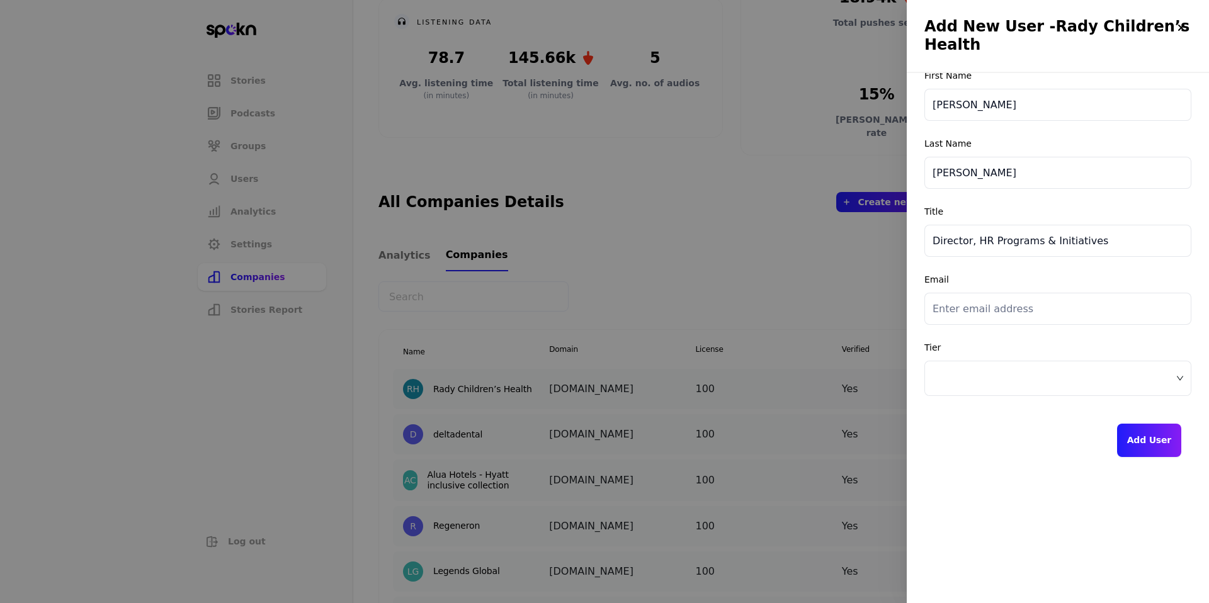
type input "Director, HR Programs & Initiatives"
click at [1005, 310] on input "email" at bounding box center [1058, 309] width 267 height 32
paste input "jamie.wilson@choc.org"
click at [1168, 376] on span at bounding box center [1058, 378] width 251 height 19
type input "jamie.wilson@choc.org"
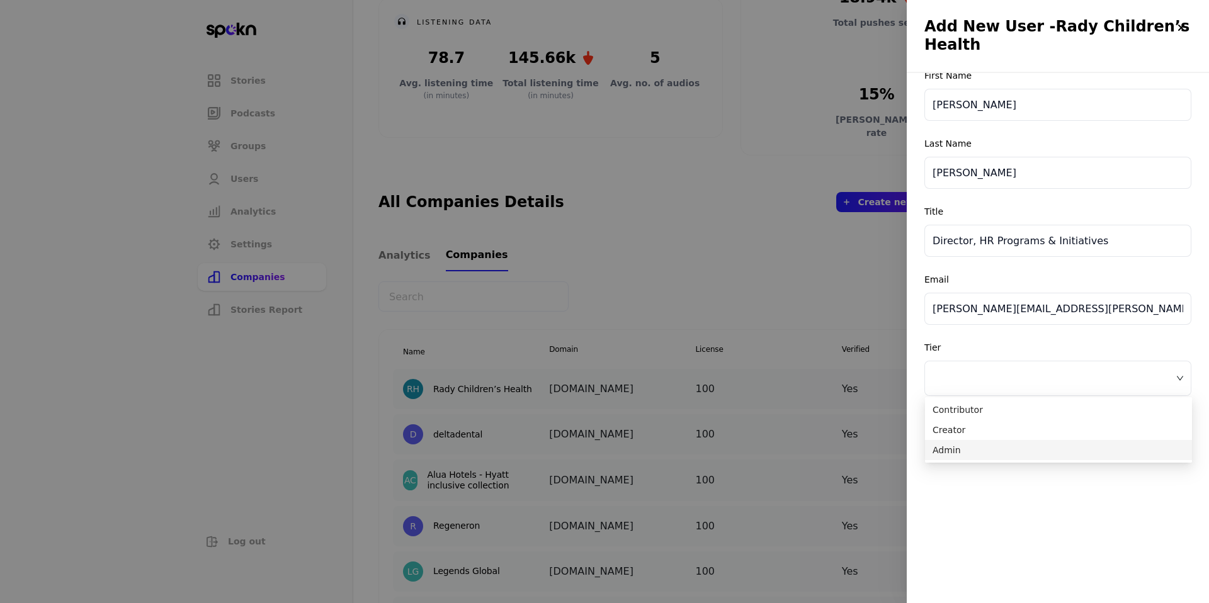
click at [1017, 456] on span "Admin" at bounding box center [1059, 450] width 252 height 14
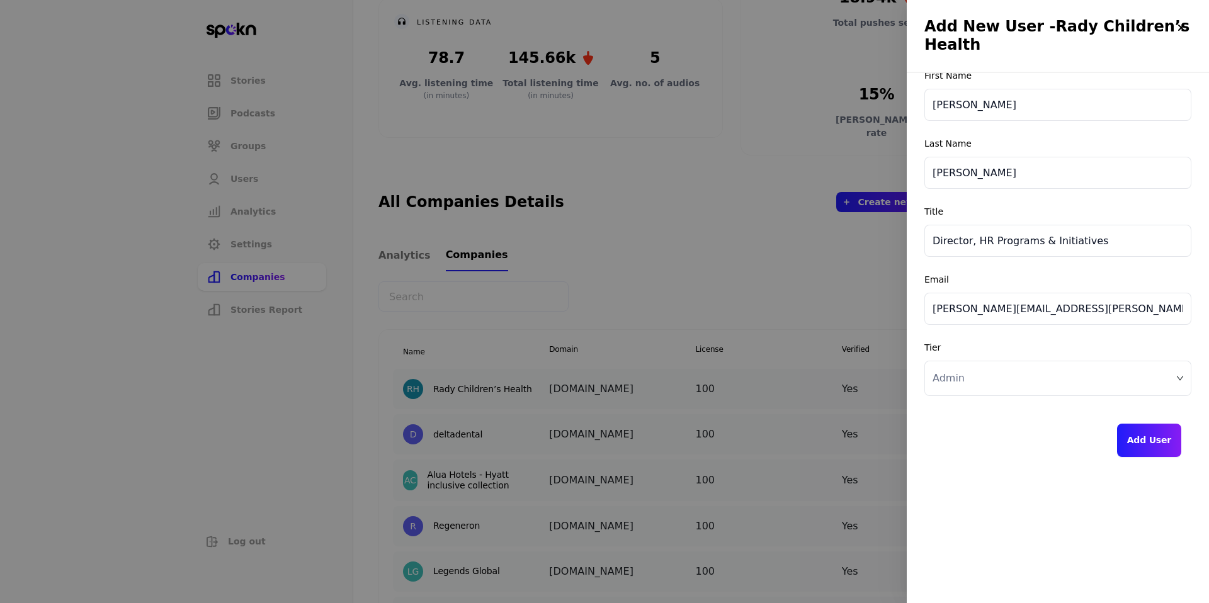
click at [1141, 441] on button "Add User" at bounding box center [1150, 440] width 64 height 33
click at [974, 305] on input "email" at bounding box center [1058, 309] width 267 height 32
paste input "harold.pierce@choc.org"
click at [940, 312] on input "harold.pierce@choc.org" at bounding box center [1058, 309] width 267 height 32
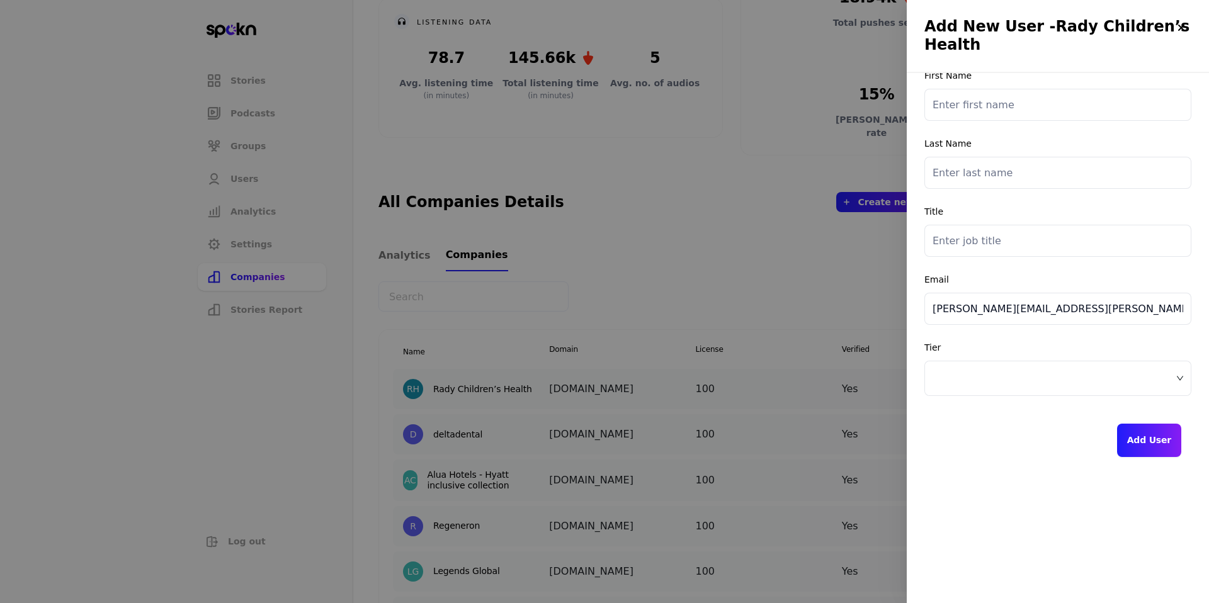
type input "harold.pierce@choc.org"
click at [979, 243] on input "text" at bounding box center [1058, 241] width 267 height 32
paste input "Manager, HR Communications & Social Media"
type input "Manager, HR Communications & Social Media"
click at [1027, 103] on input "text" at bounding box center [1058, 105] width 267 height 32
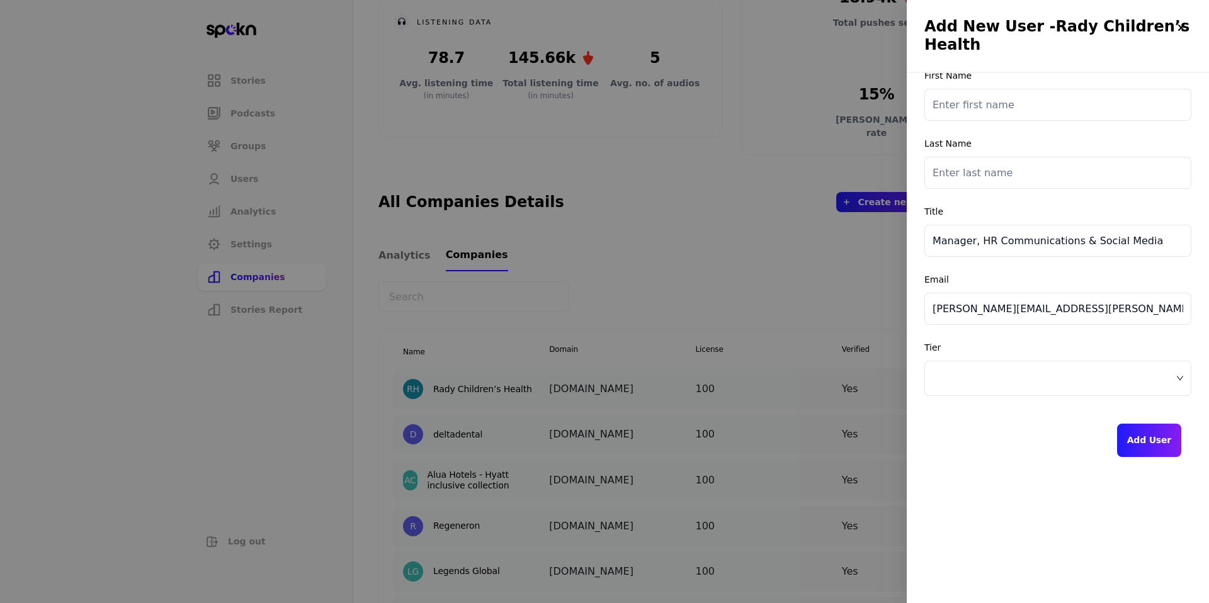
click at [1027, 103] on input "text" at bounding box center [1058, 105] width 267 height 32
paste input "Harry"
type input "Harry"
click at [1017, 175] on input "text" at bounding box center [1058, 173] width 267 height 32
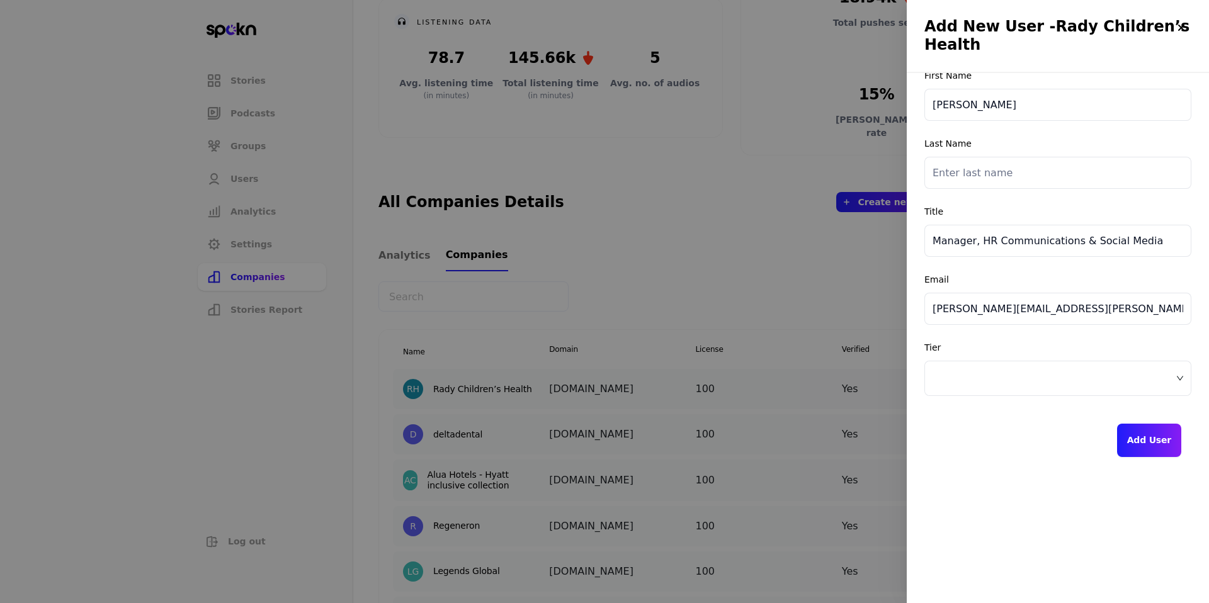
paste input "Pierce"
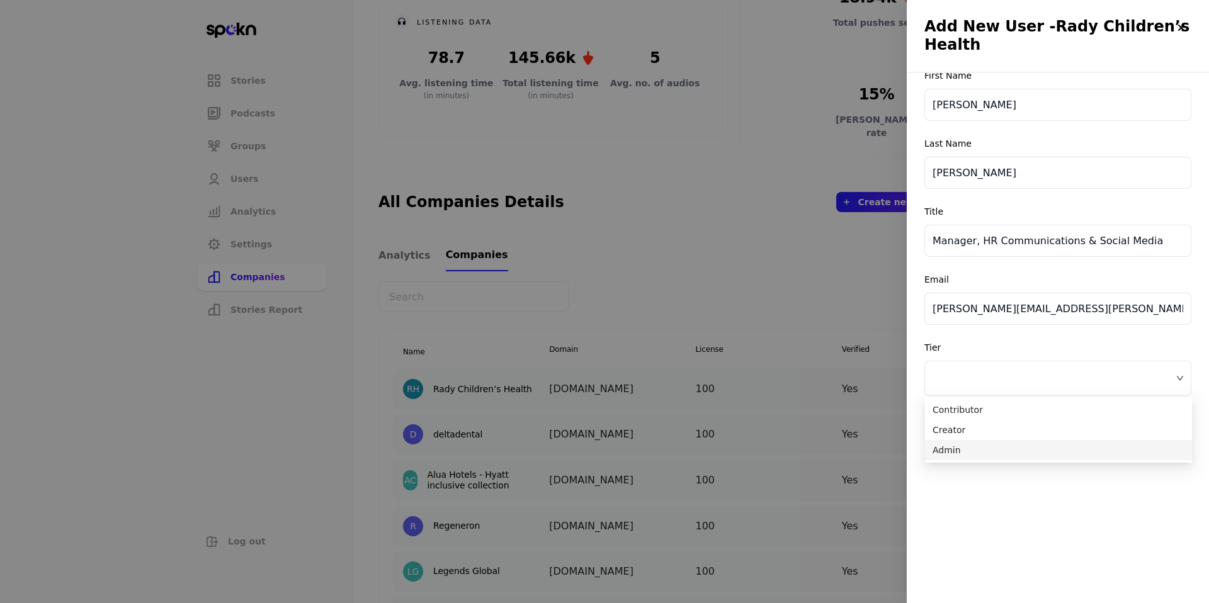
click at [1101, 389] on div at bounding box center [1058, 379] width 266 height 34
type input "Pierce"
click at [1040, 452] on span "Admin" at bounding box center [1059, 450] width 252 height 14
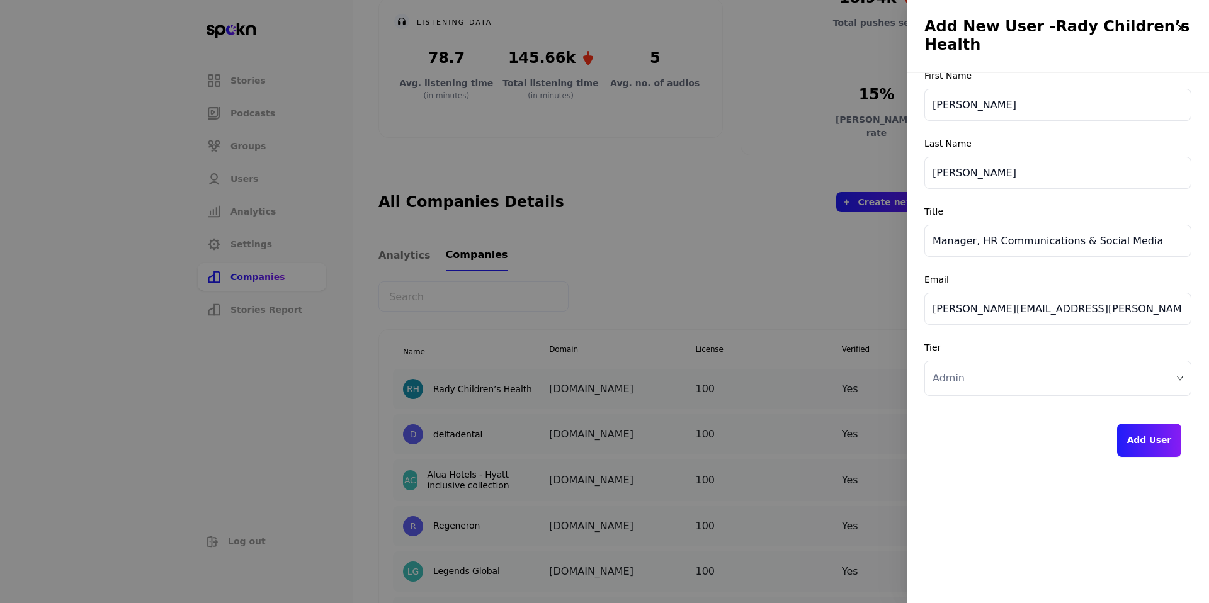
click at [1145, 442] on button "Add User" at bounding box center [1150, 440] width 64 height 33
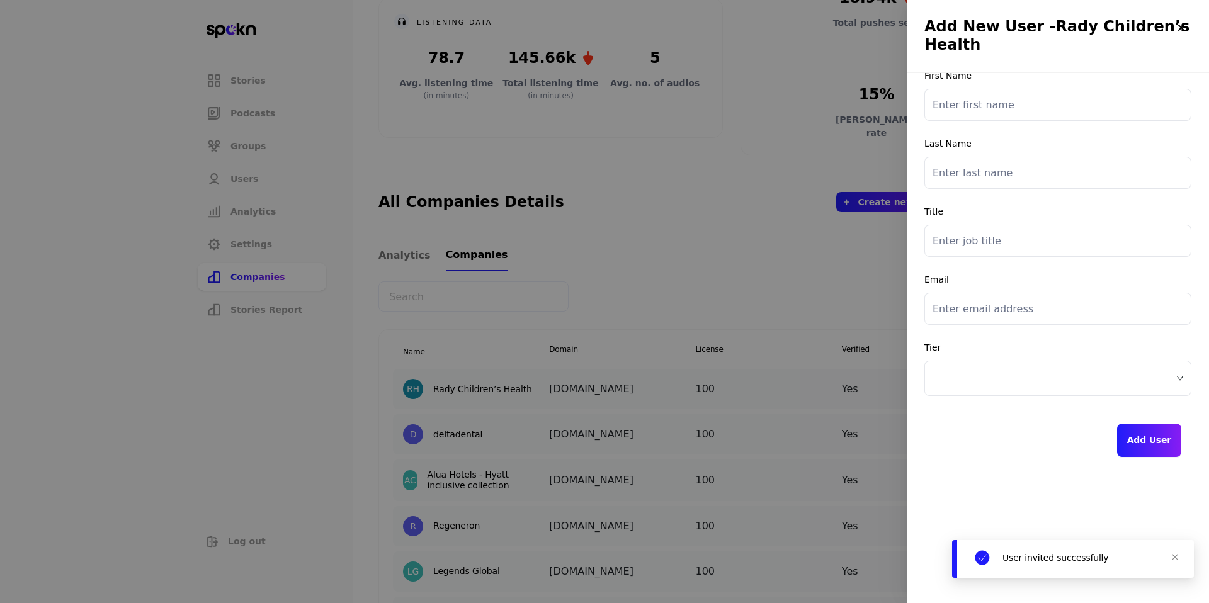
click at [1189, 28] on div at bounding box center [1182, 28] width 20 height 20
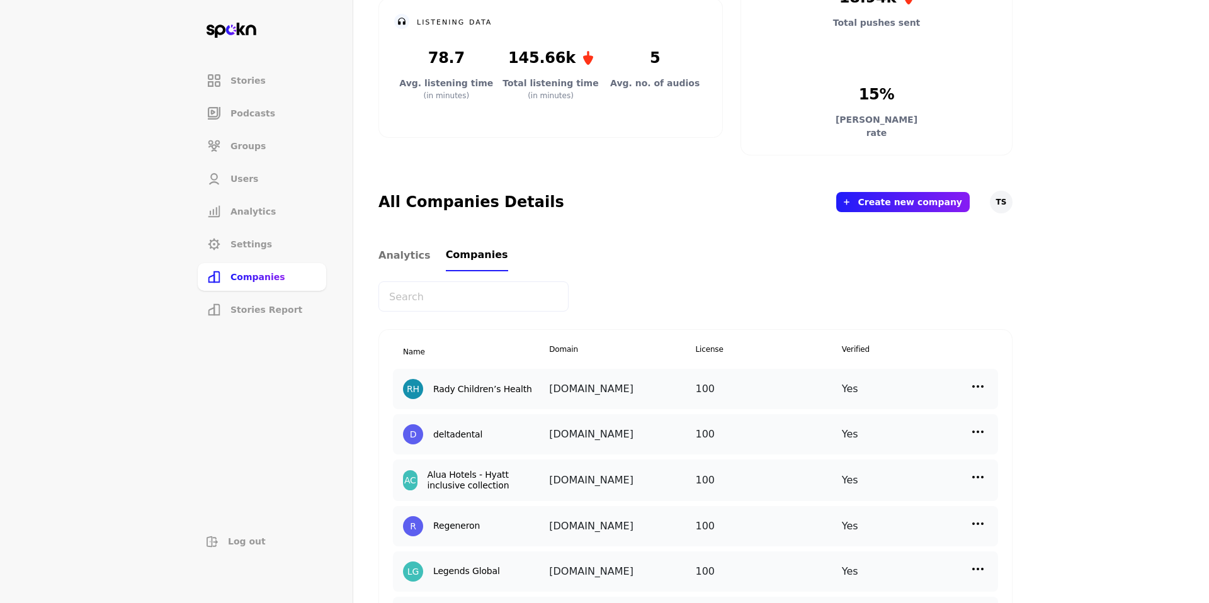
click at [981, 392] on img at bounding box center [978, 386] width 15 height 15
click at [908, 442] on div "Manage Users" at bounding box center [872, 443] width 126 height 30
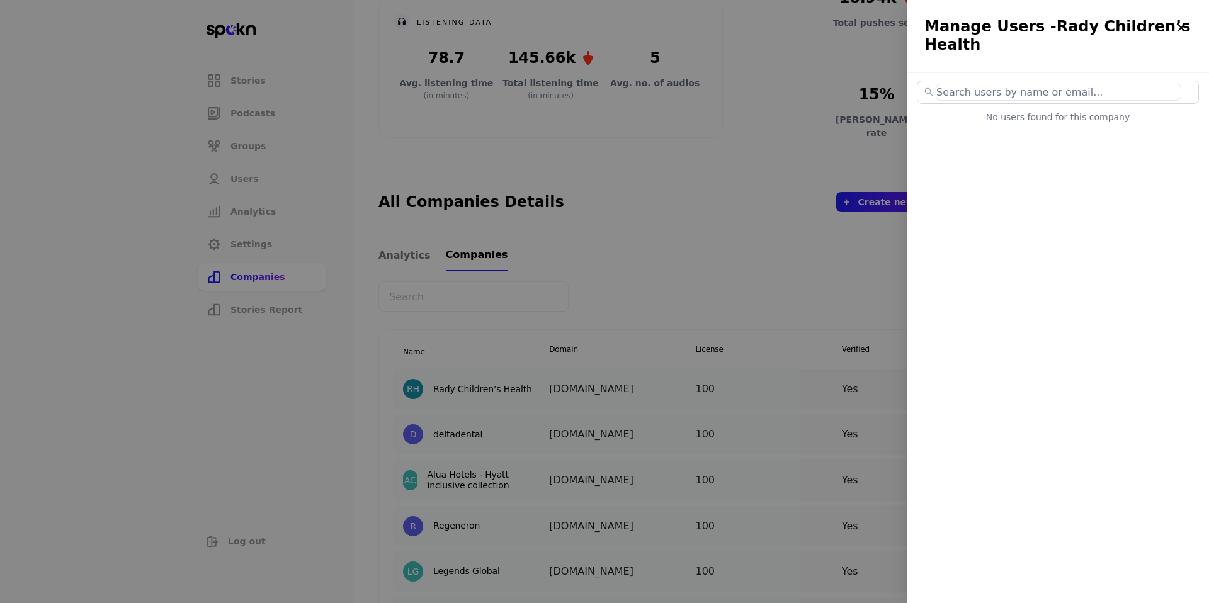
select select "3"
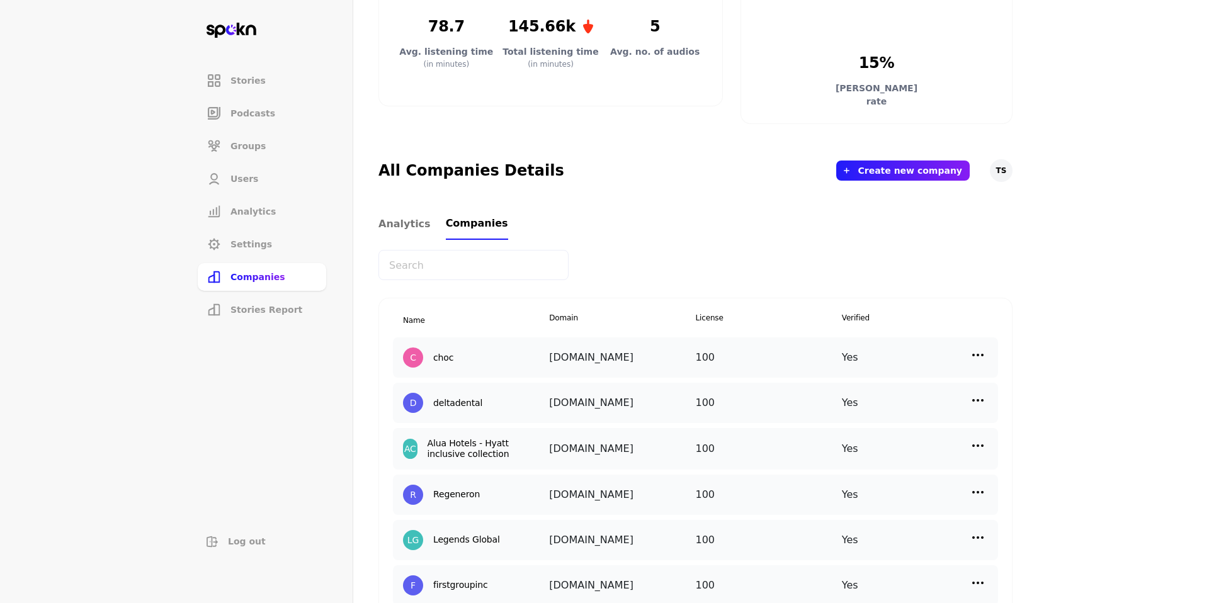
scroll to position [292, 0]
click at [971, 352] on img at bounding box center [978, 354] width 15 height 15
click at [845, 381] on p "Edit" at bounding box center [843, 381] width 17 height 14
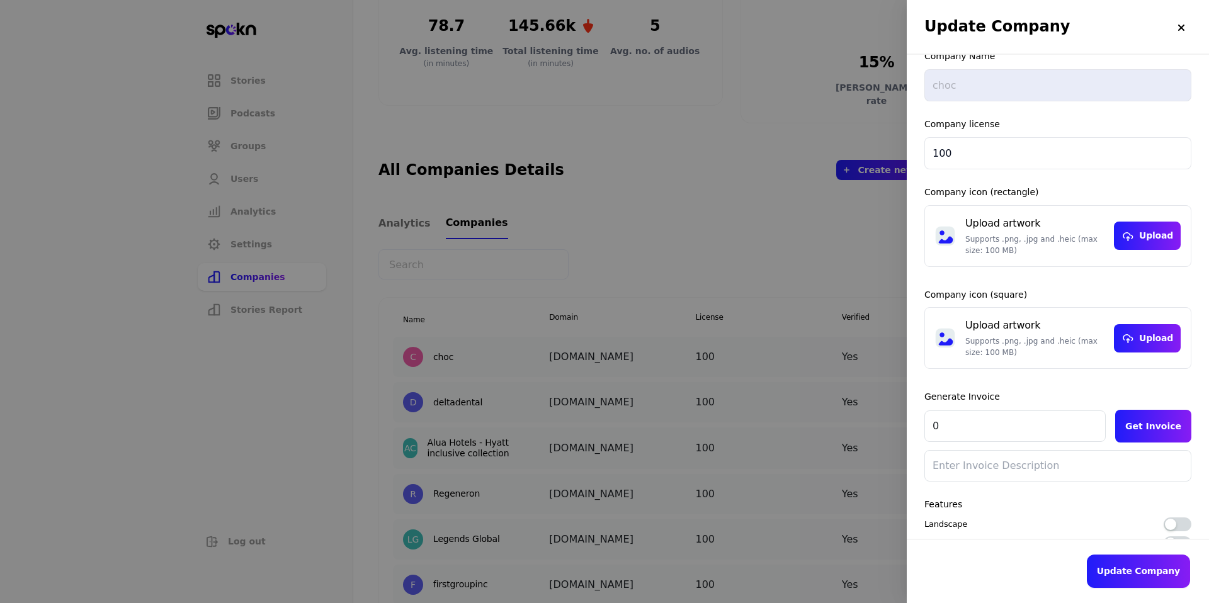
scroll to position [0, 0]
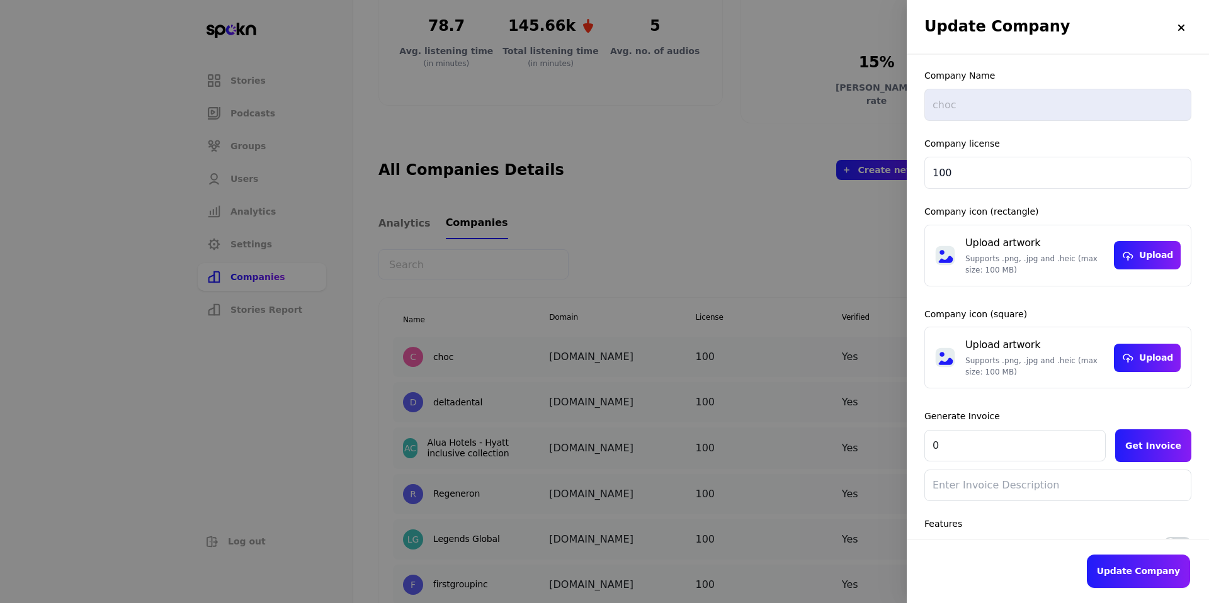
click at [537, 88] on div at bounding box center [604, 301] width 1209 height 603
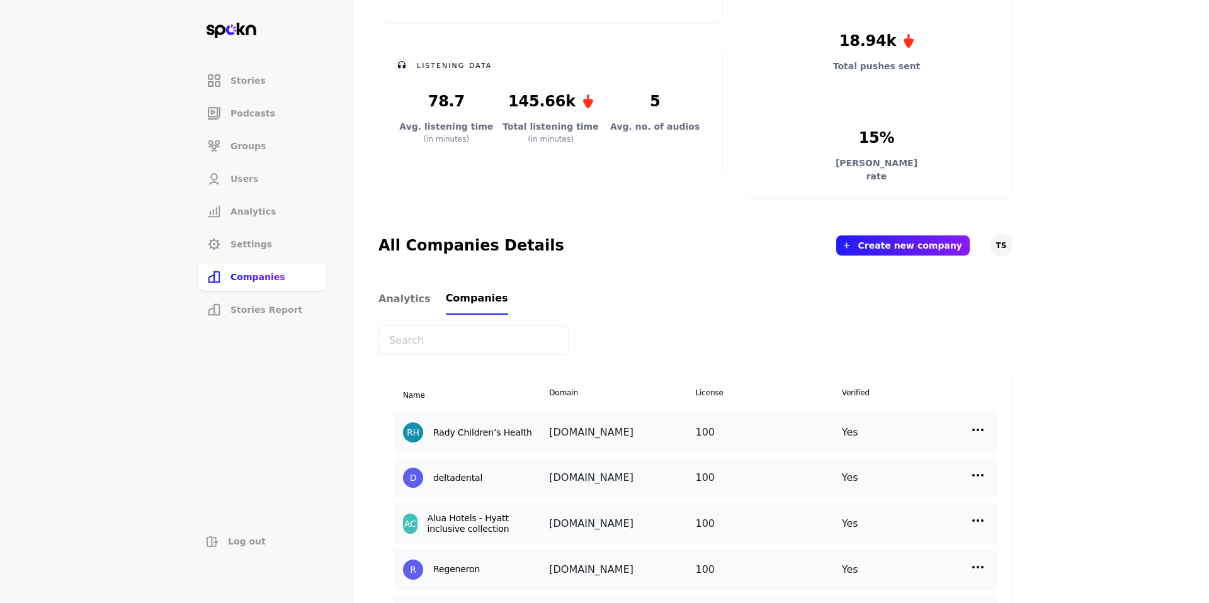
scroll to position [220, 0]
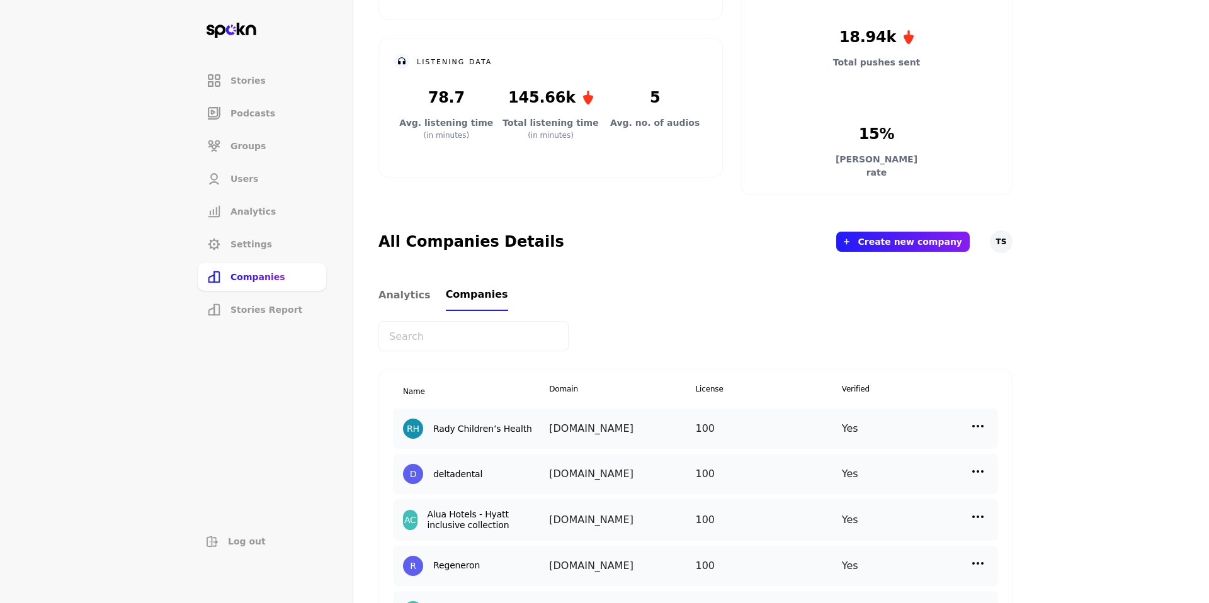
click at [971, 422] on img at bounding box center [978, 426] width 15 height 15
click at [891, 483] on p "Manage Users" at bounding box center [866, 483] width 62 height 14
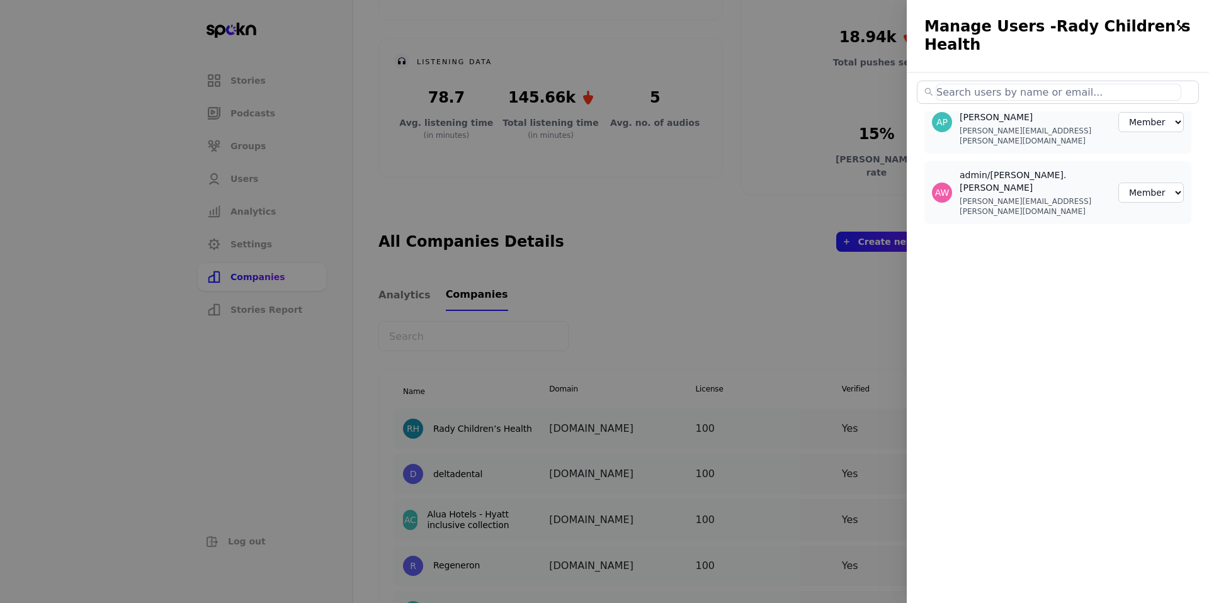
click at [1072, 169] on div "AW admin/[PERSON_NAME].wilson [EMAIL_ADDRESS][PERSON_NAME][DOMAIN_NAME]" at bounding box center [1020, 193] width 176 height 48
click at [1013, 169] on h3 "admin/[PERSON_NAME].[PERSON_NAME]" at bounding box center [1034, 181] width 149 height 25
click at [878, 297] on div at bounding box center [604, 301] width 1209 height 603
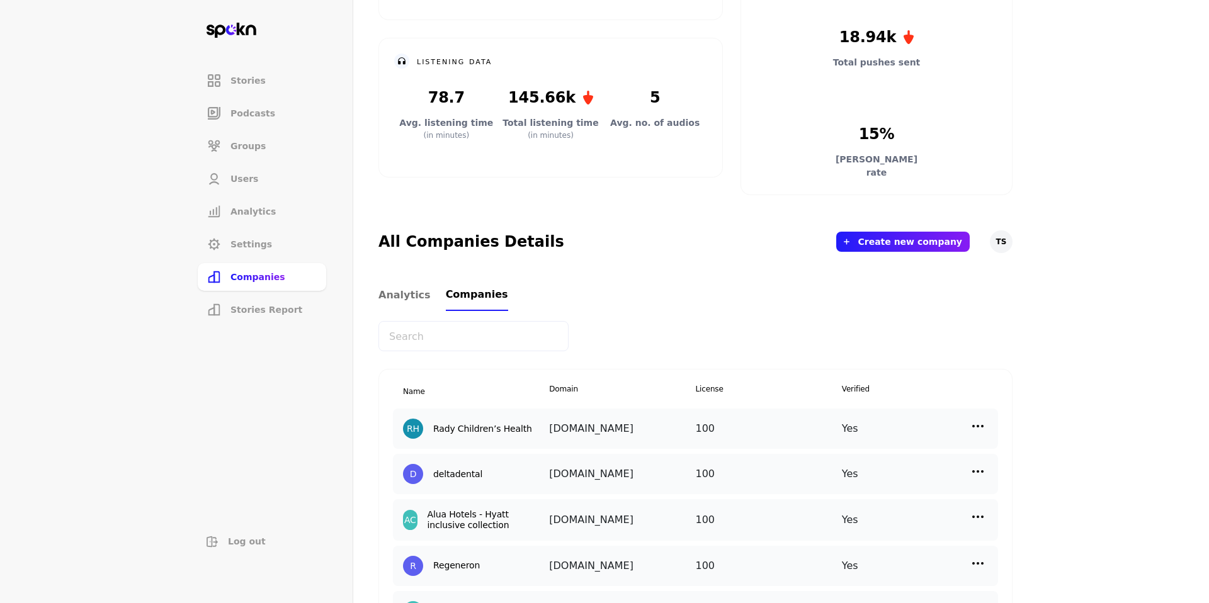
click at [979, 427] on img at bounding box center [978, 426] width 15 height 15
click at [891, 479] on p "Manage Users" at bounding box center [866, 483] width 62 height 14
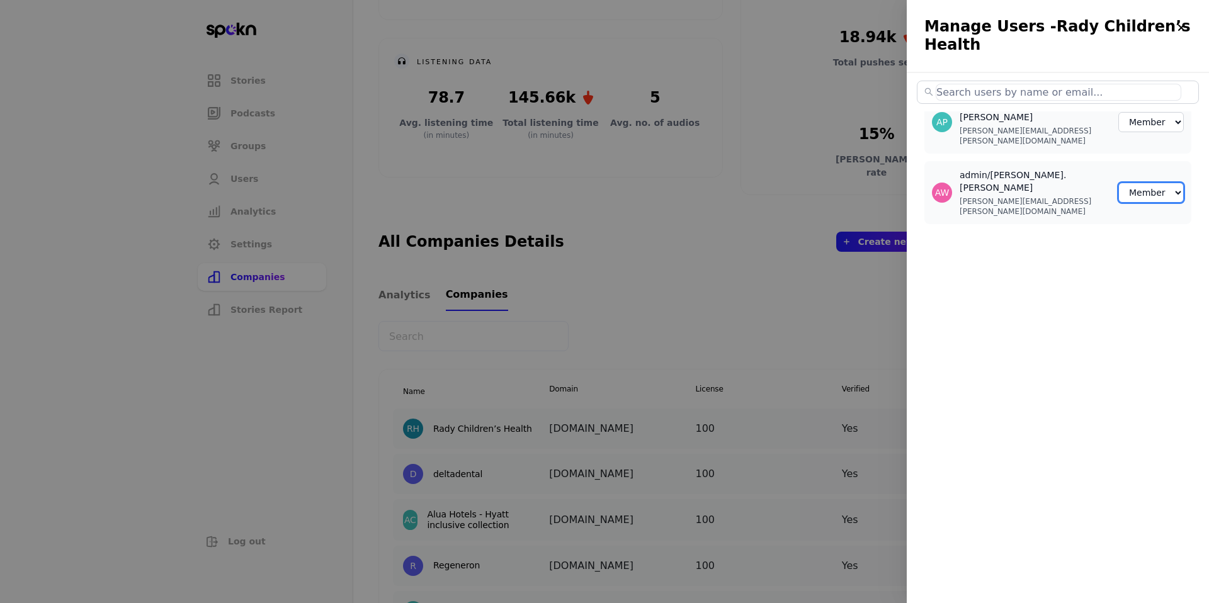
click at [1170, 183] on select "Member Creator Admin" at bounding box center [1152, 193] width 66 height 20
select select "1"
click at [1160, 118] on select "Member Creator Admin" at bounding box center [1152, 122] width 66 height 20
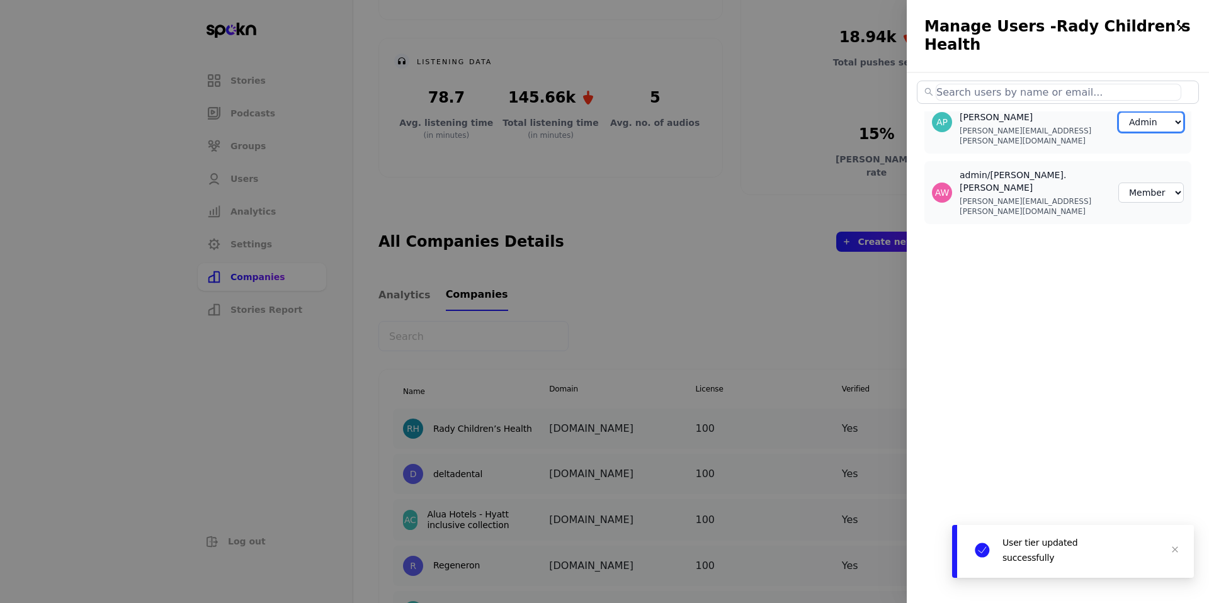
select select "1"
click at [998, 91] on input "text" at bounding box center [1059, 92] width 246 height 17
click at [658, 299] on div at bounding box center [604, 301] width 1209 height 603
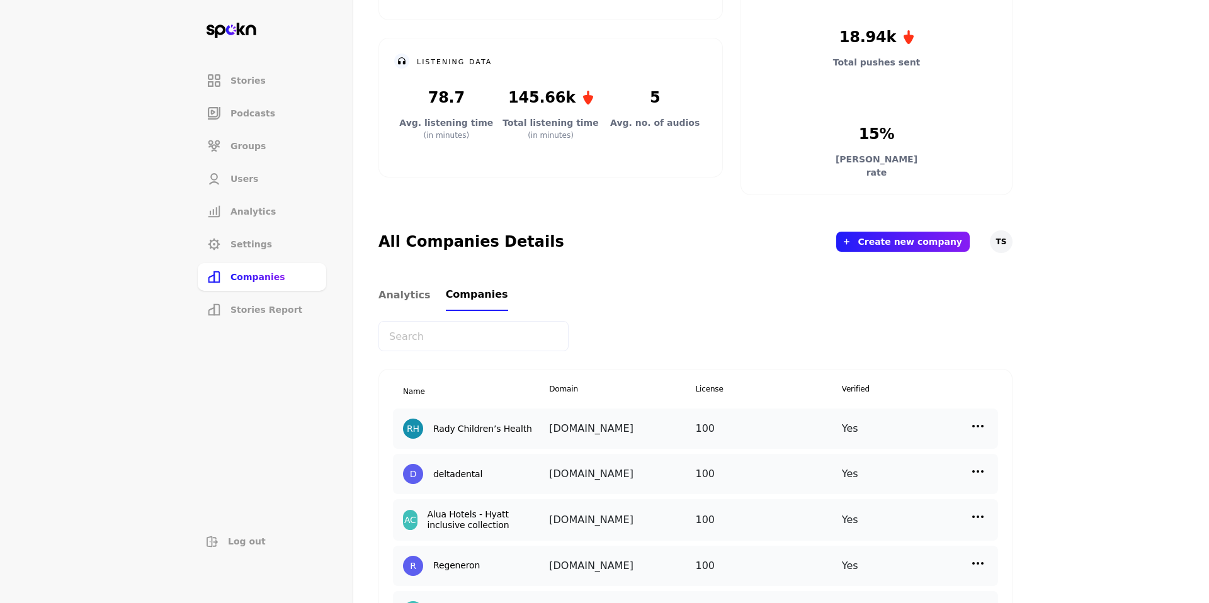
click at [976, 426] on img at bounding box center [978, 426] width 15 height 15
click at [864, 505] on div "Add New User" at bounding box center [872, 513] width 126 height 30
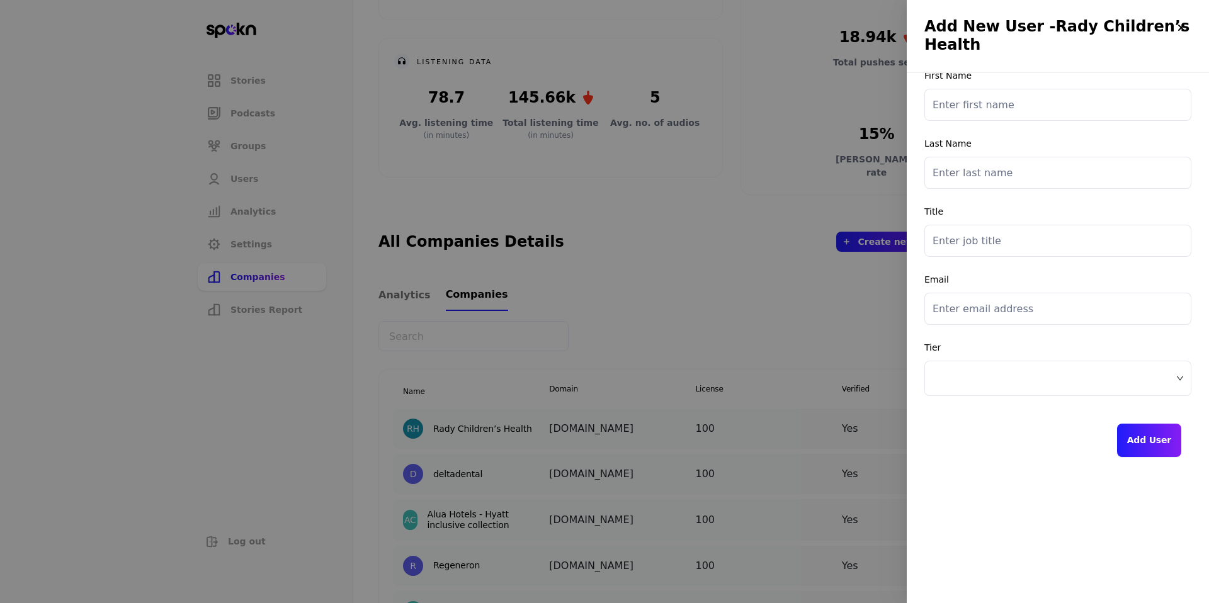
click at [398, 215] on div at bounding box center [604, 301] width 1209 height 603
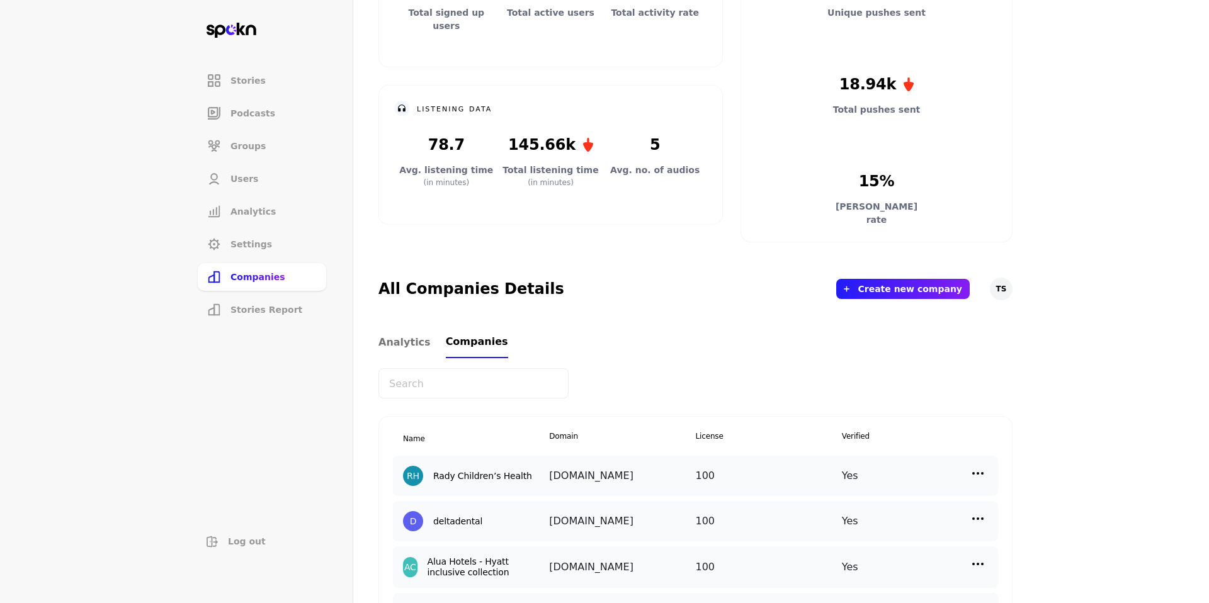
scroll to position [173, 0]
